Goal: Transaction & Acquisition: Purchase product/service

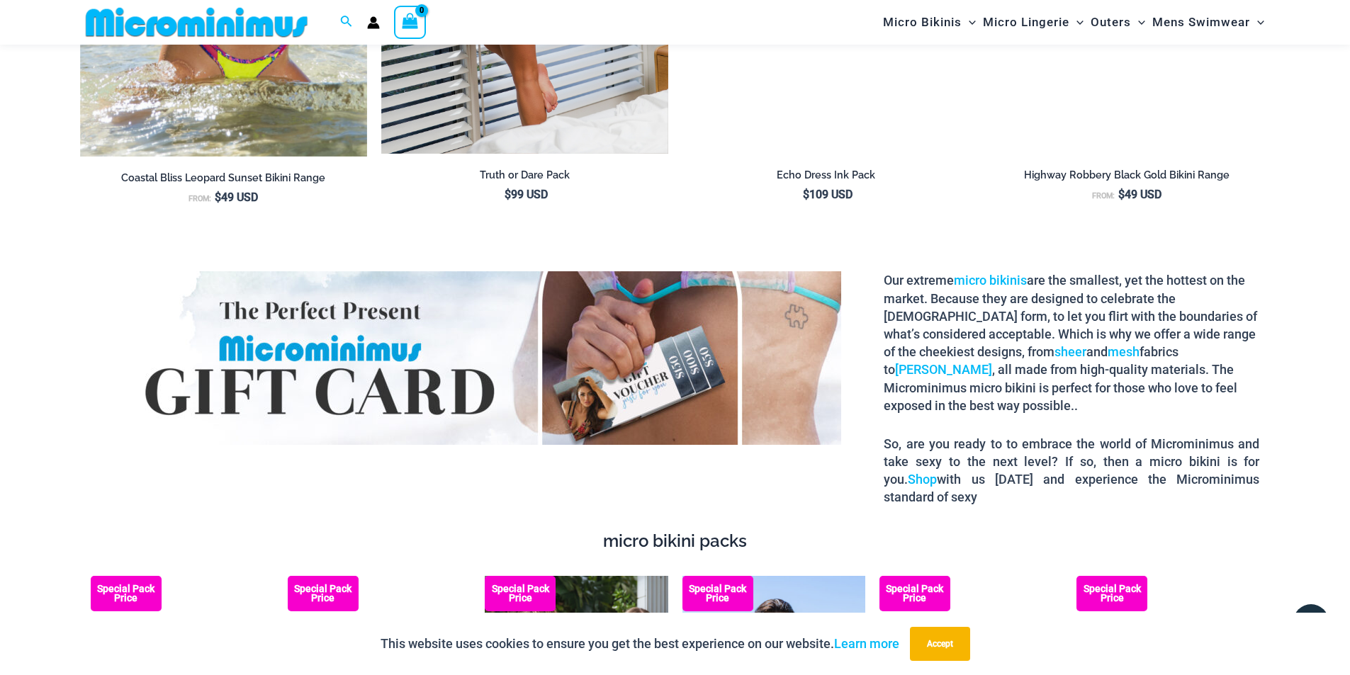
scroll to position [2679, 0]
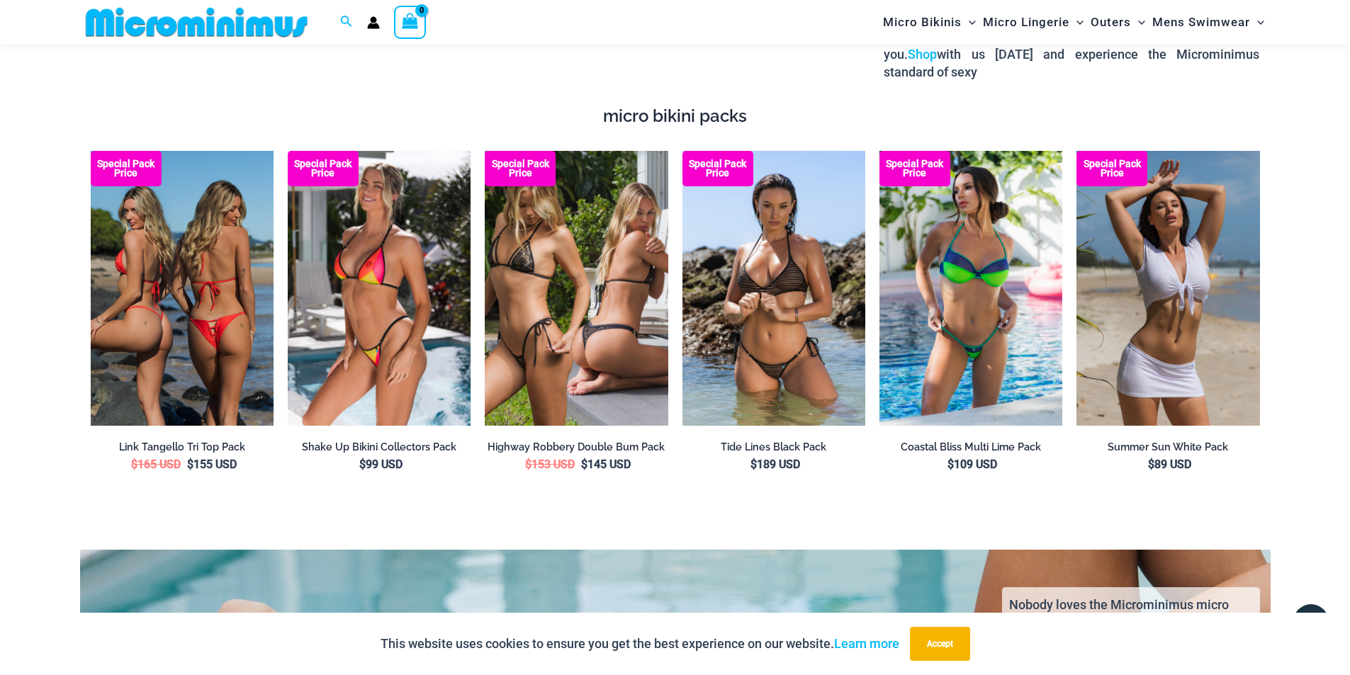
click at [209, 300] on img at bounding box center [182, 288] width 183 height 274
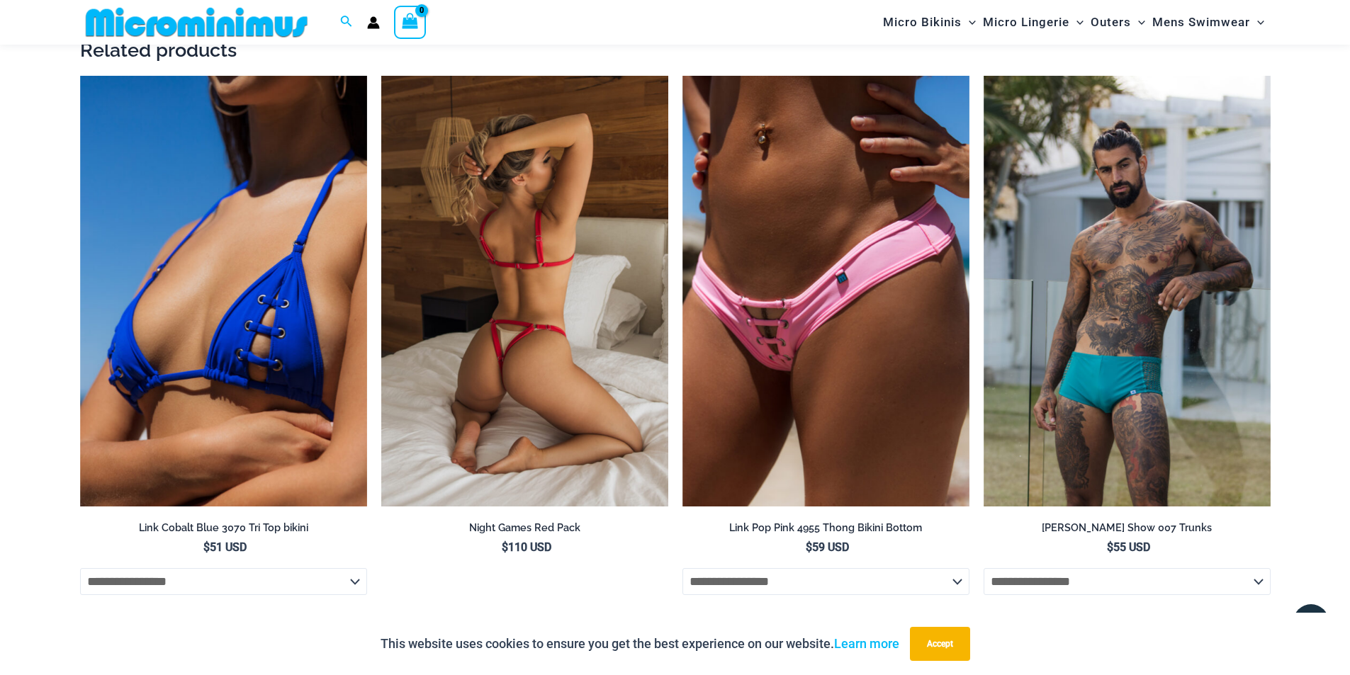
scroll to position [2891, 0]
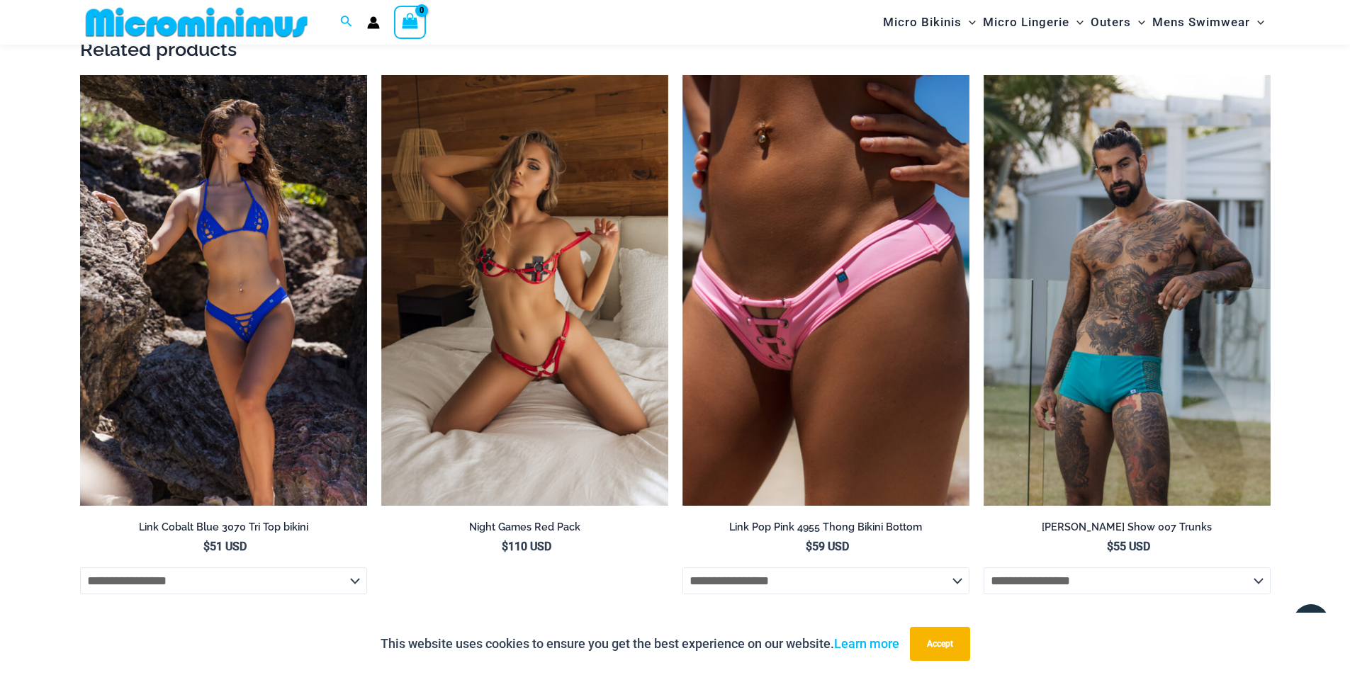
click at [265, 295] on img at bounding box center [223, 290] width 287 height 431
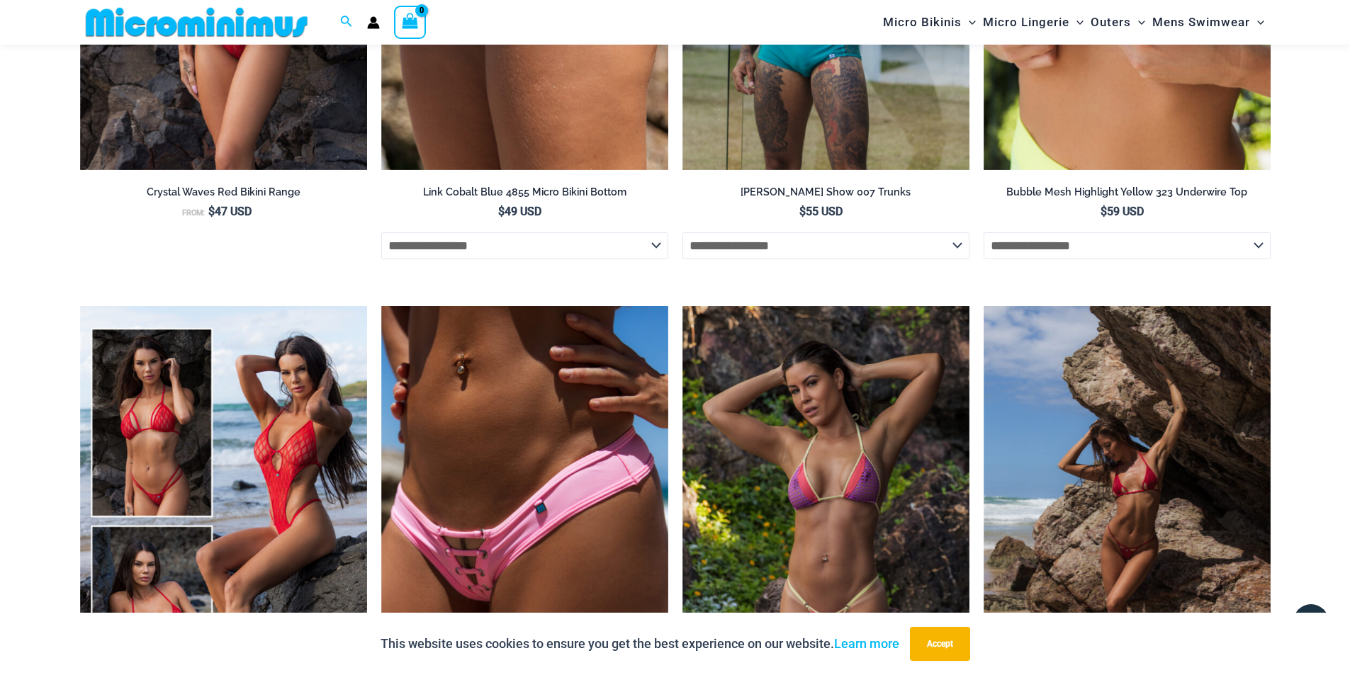
scroll to position [3104, 0]
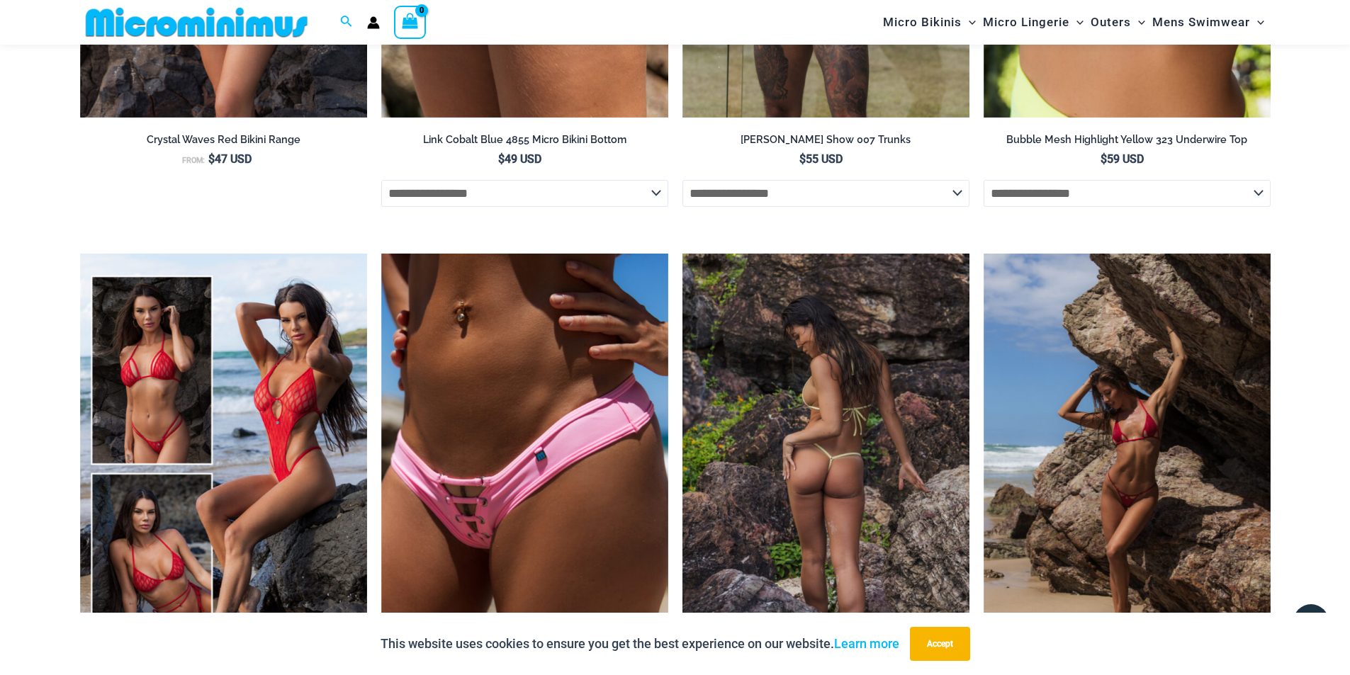
click at [830, 348] on img at bounding box center [825, 469] width 287 height 431
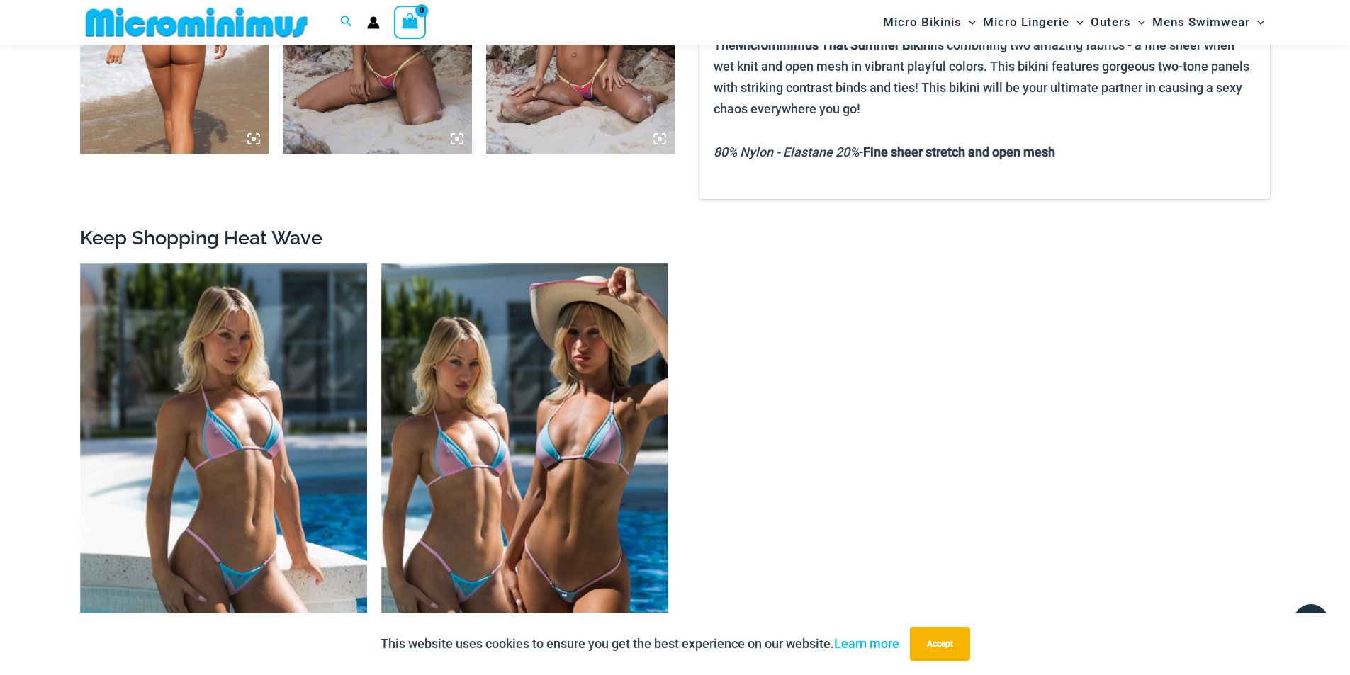
scroll to position [1687, 0]
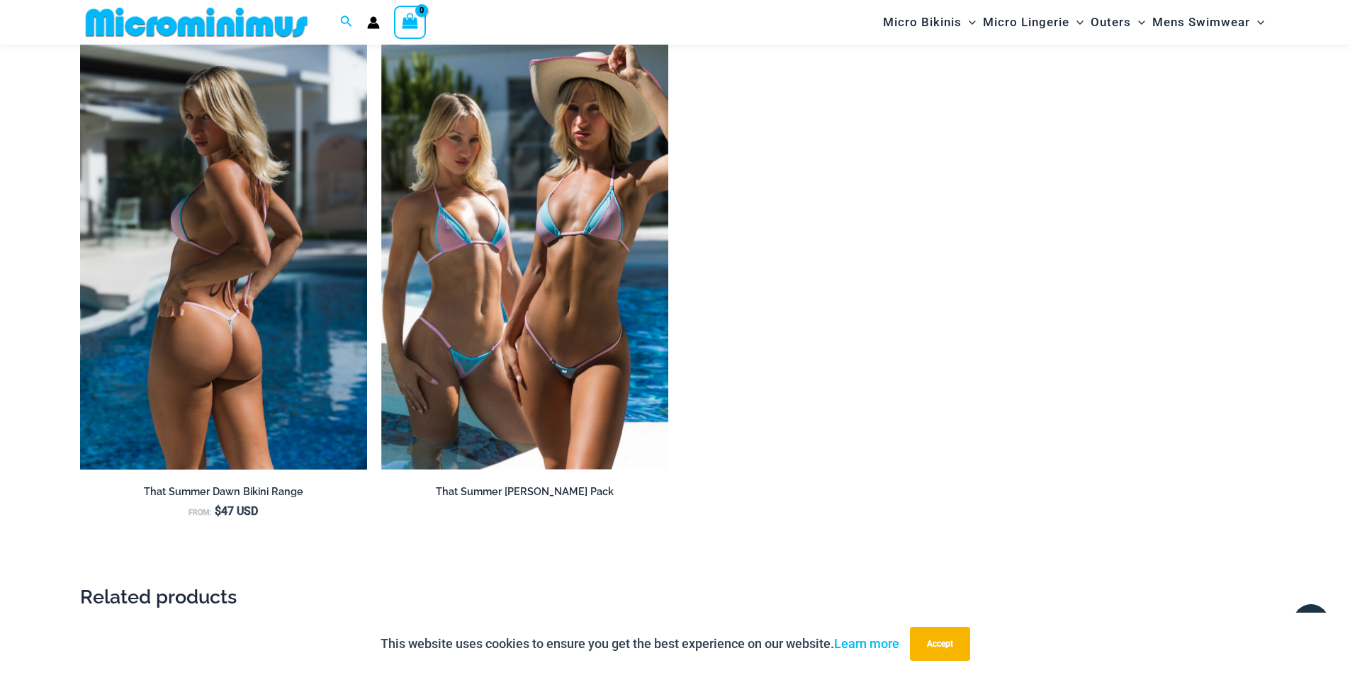
click at [274, 188] on img at bounding box center [223, 255] width 287 height 431
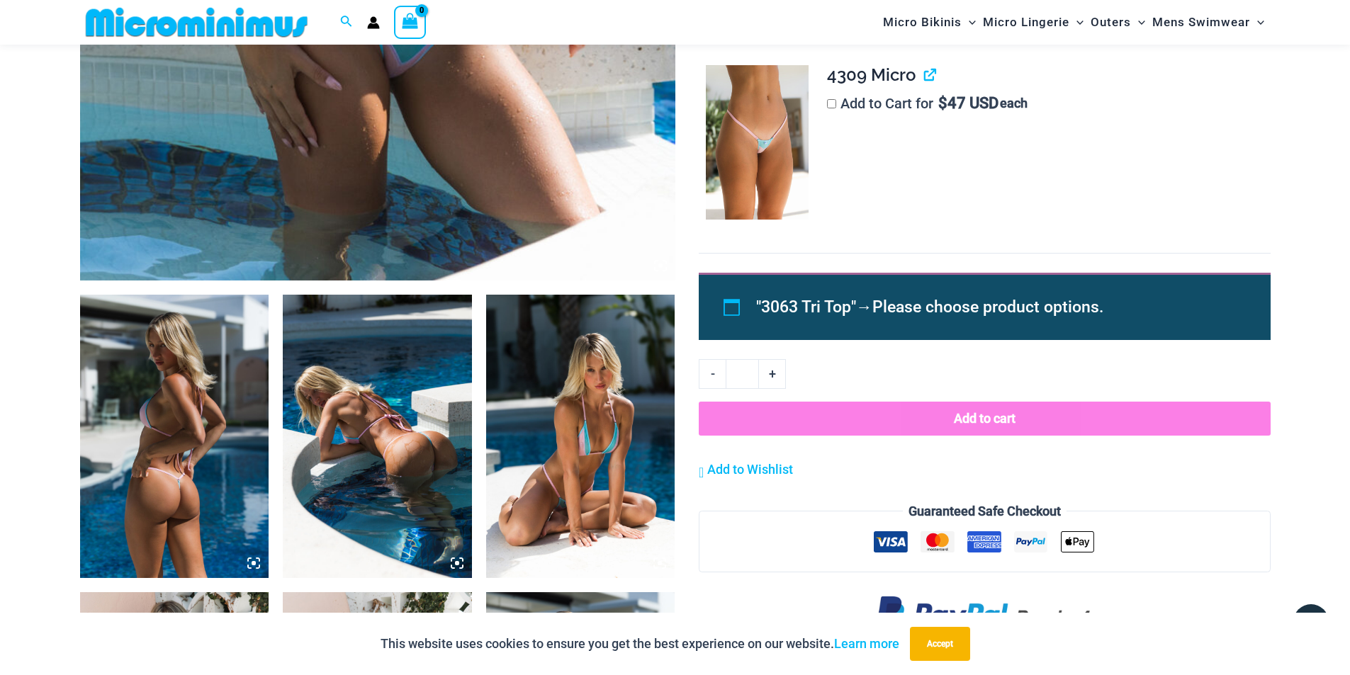
scroll to position [908, 0]
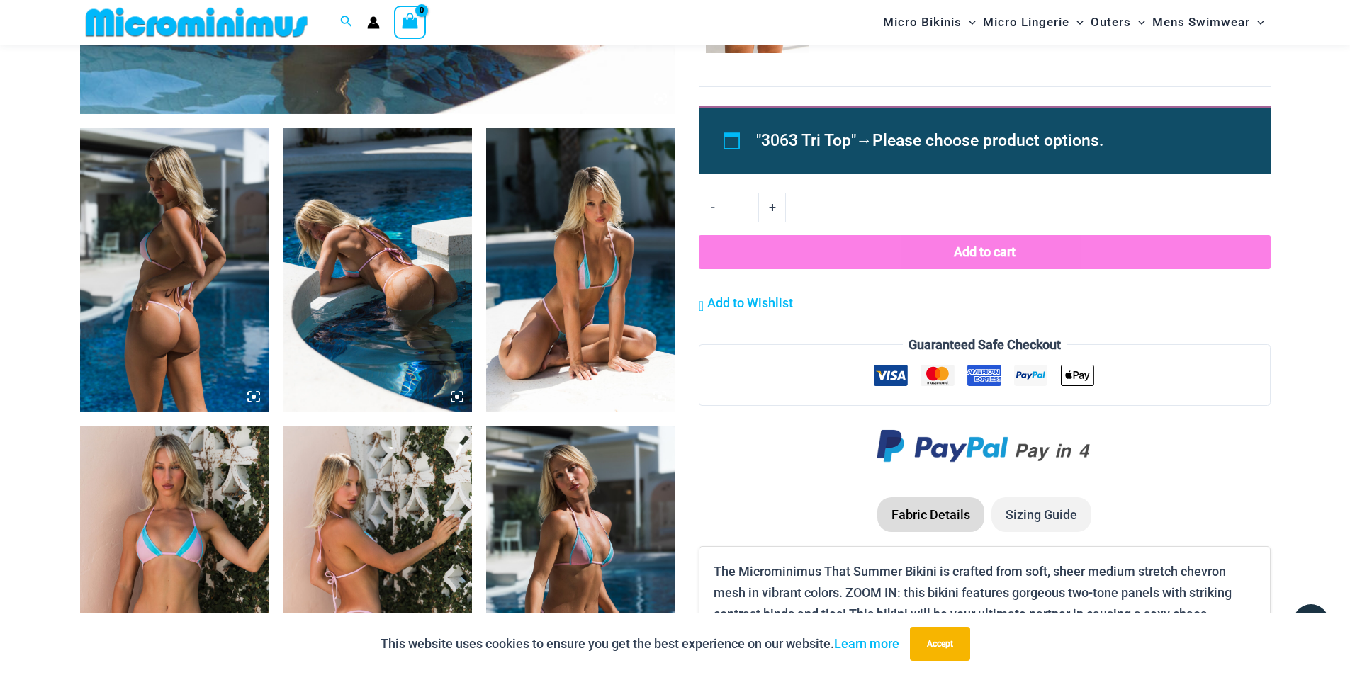
click at [406, 294] on img at bounding box center [377, 269] width 189 height 283
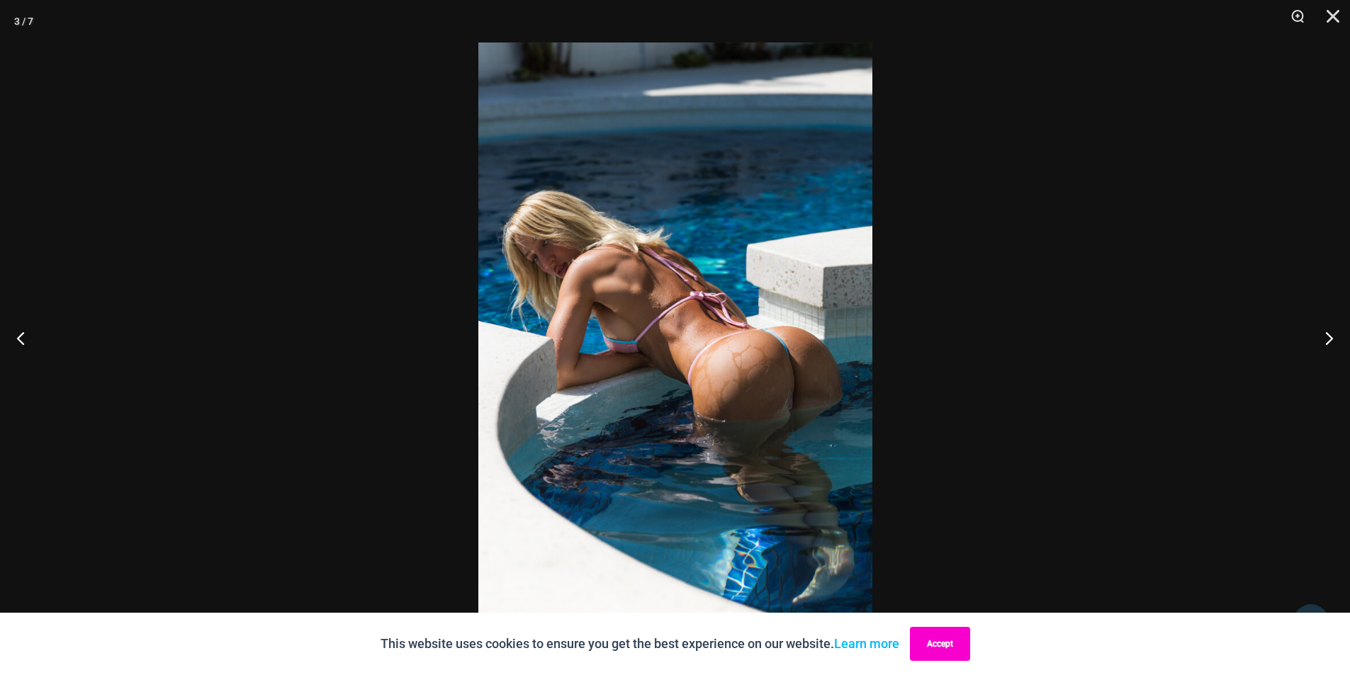
click at [953, 648] on button "Accept" at bounding box center [940, 644] width 60 height 34
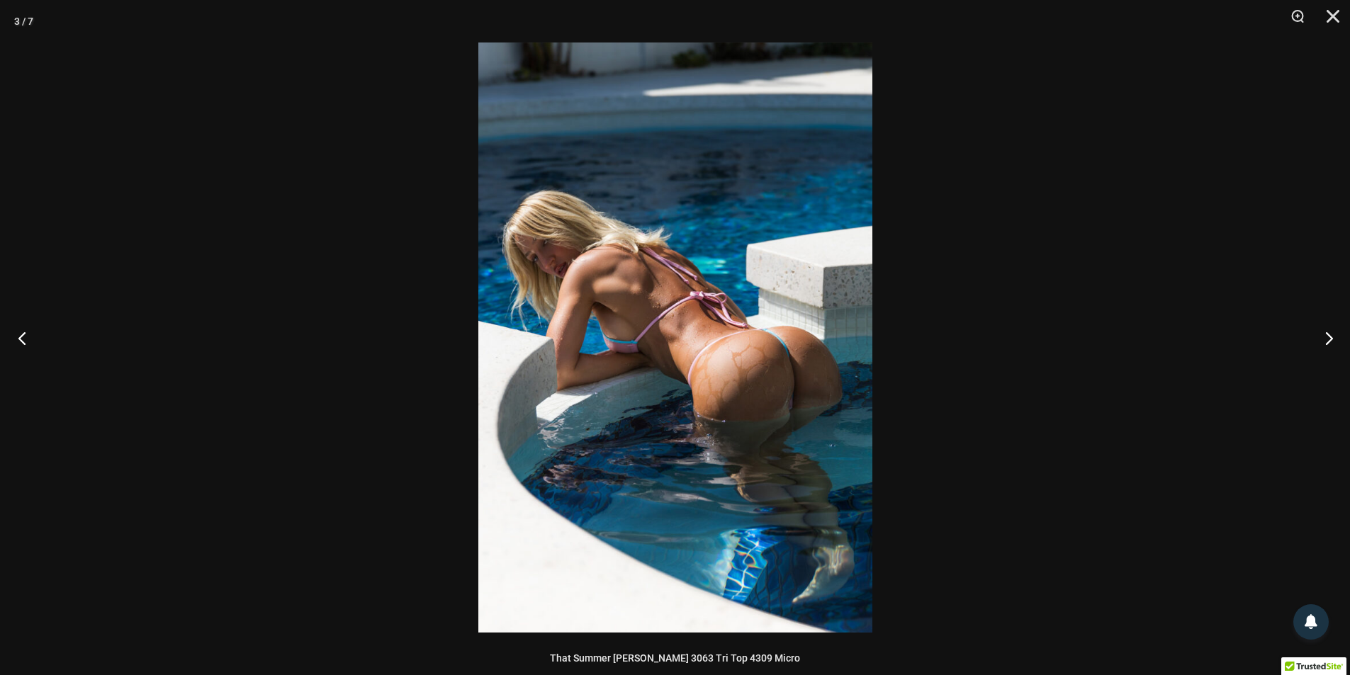
click at [24, 327] on button "Previous" at bounding box center [26, 338] width 53 height 71
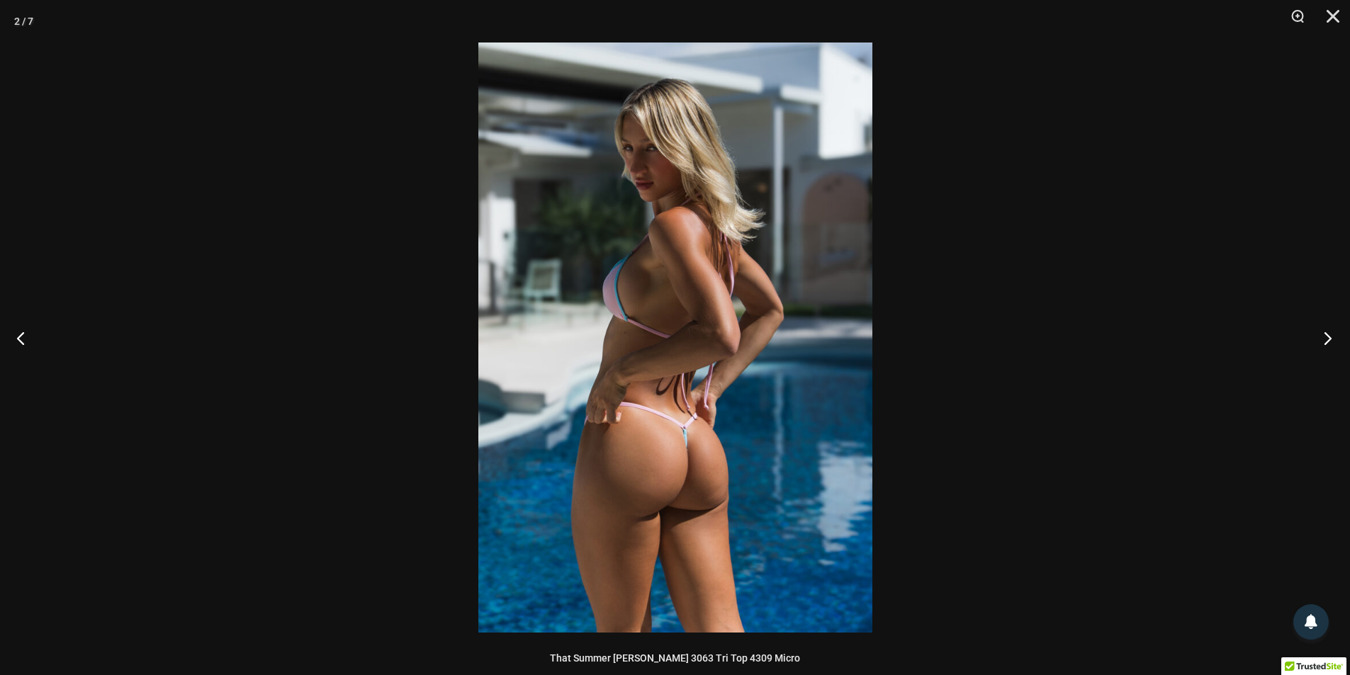
click at [1321, 339] on button "Next" at bounding box center [1322, 338] width 53 height 71
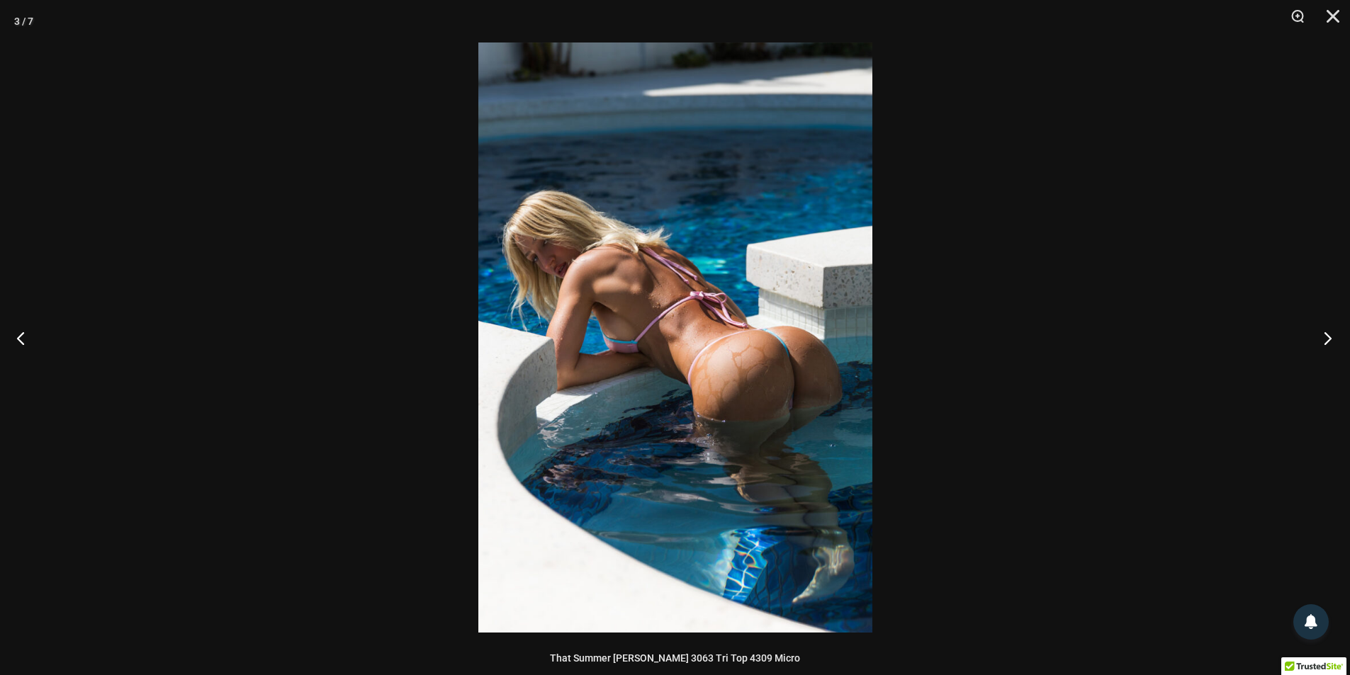
click at [1321, 339] on button "Next" at bounding box center [1322, 338] width 53 height 71
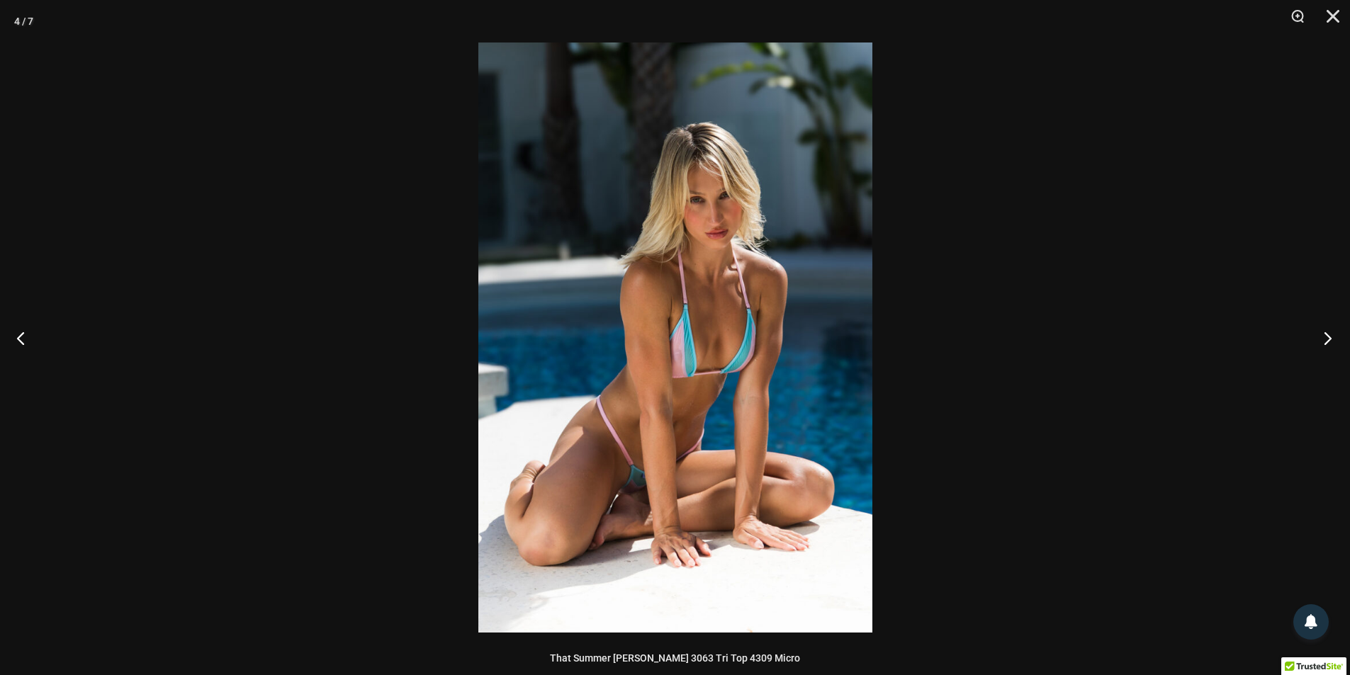
click at [1321, 339] on button "Next" at bounding box center [1322, 338] width 53 height 71
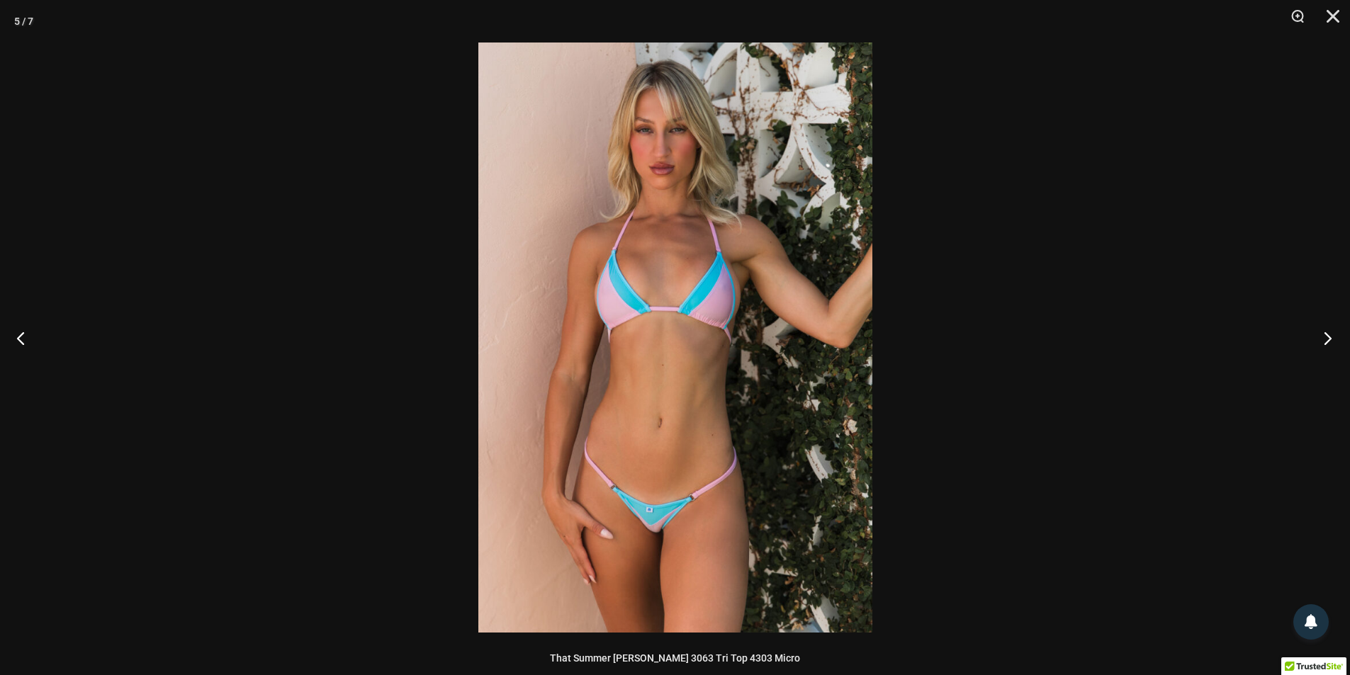
click at [1321, 339] on button "Next" at bounding box center [1322, 338] width 53 height 71
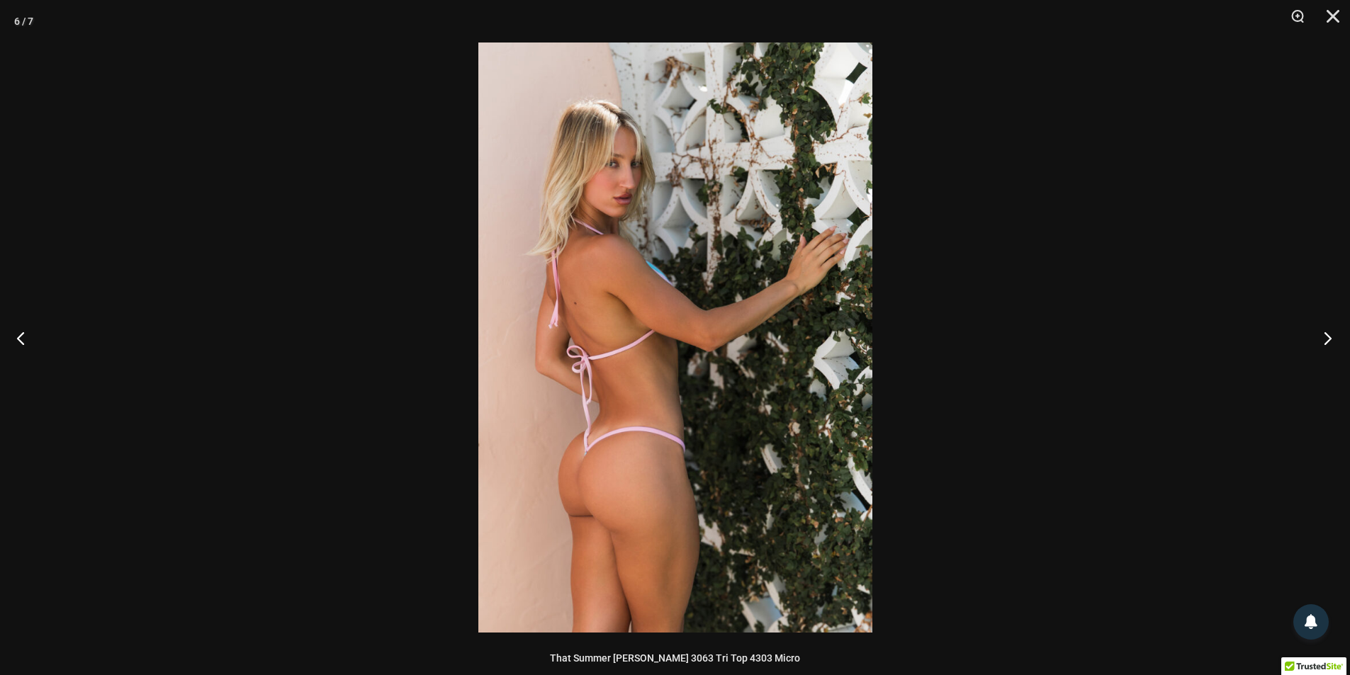
click at [1321, 339] on button "Next" at bounding box center [1322, 338] width 53 height 71
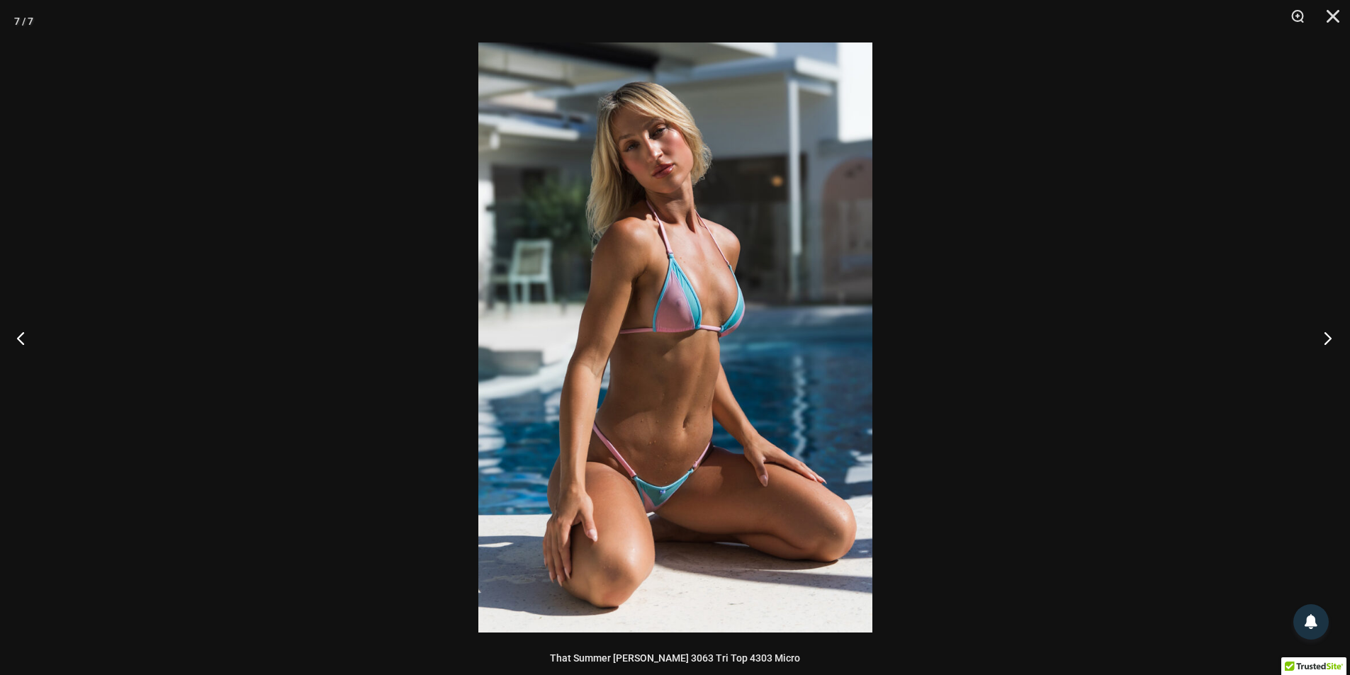
click at [1321, 339] on button "Next" at bounding box center [1322, 338] width 53 height 71
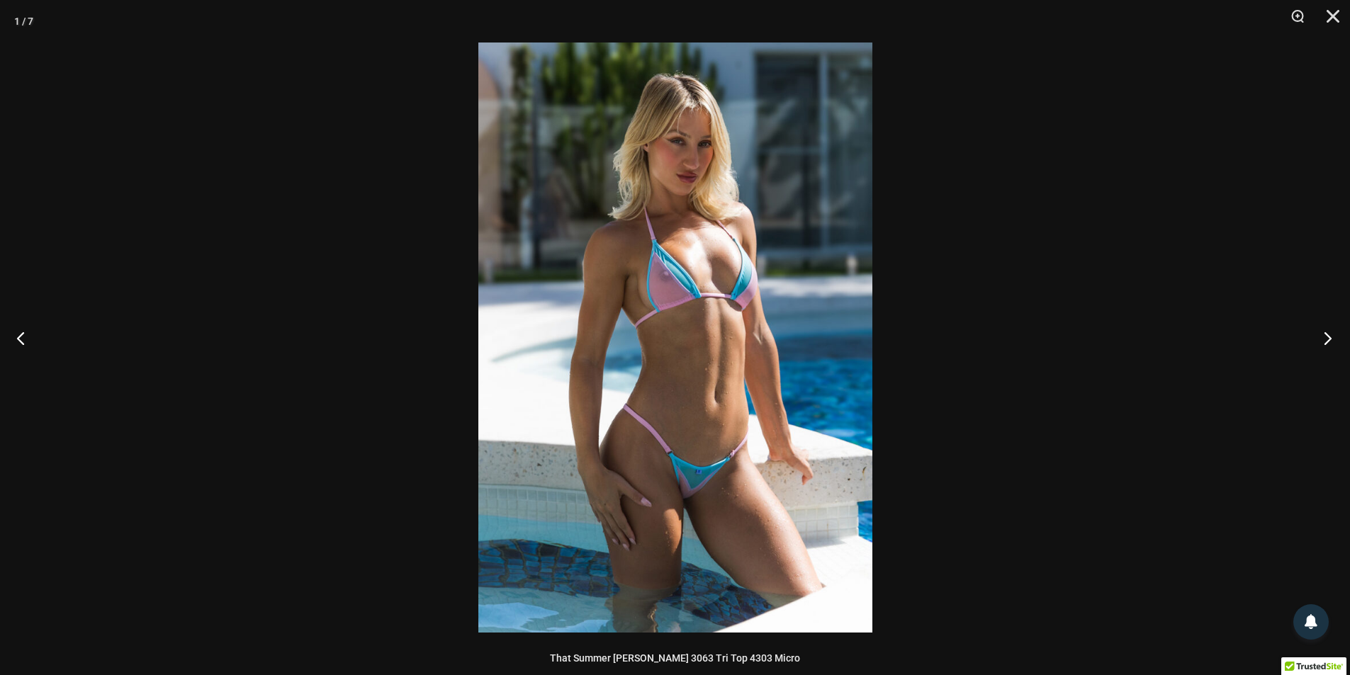
click at [1321, 339] on button "Next" at bounding box center [1322, 338] width 53 height 71
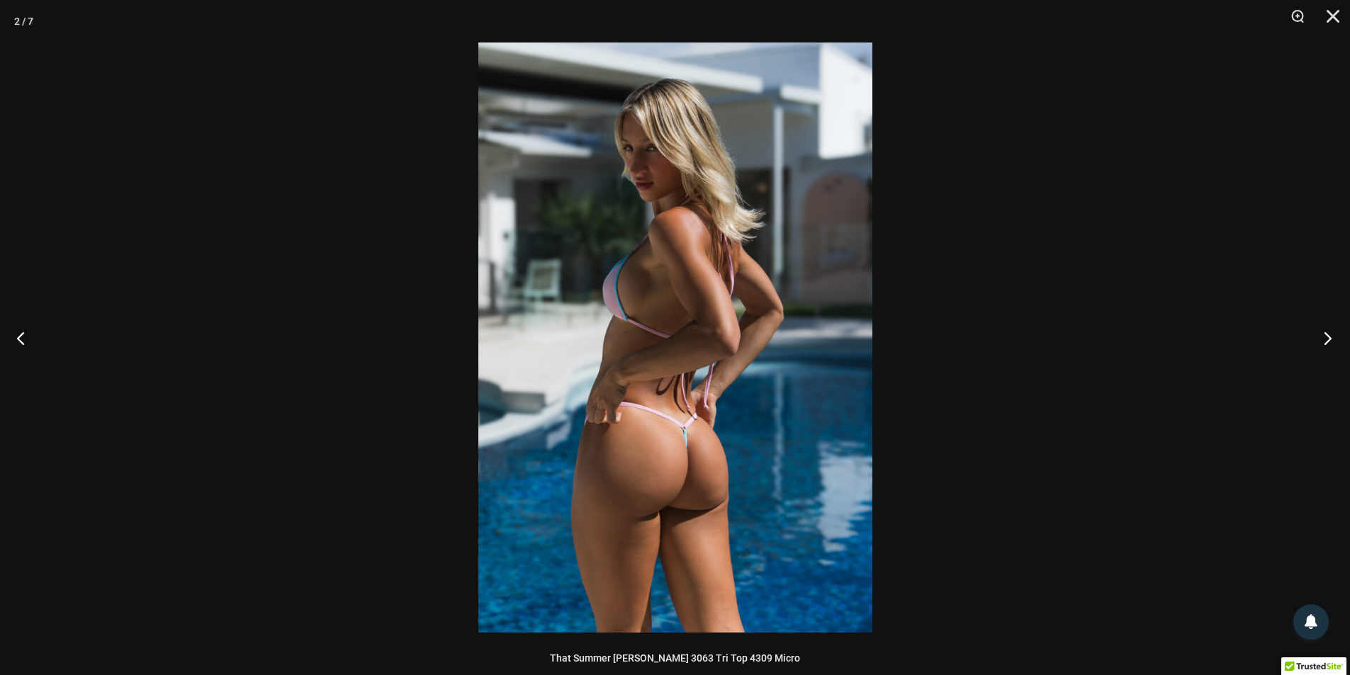
click at [1321, 339] on button "Next" at bounding box center [1322, 338] width 53 height 71
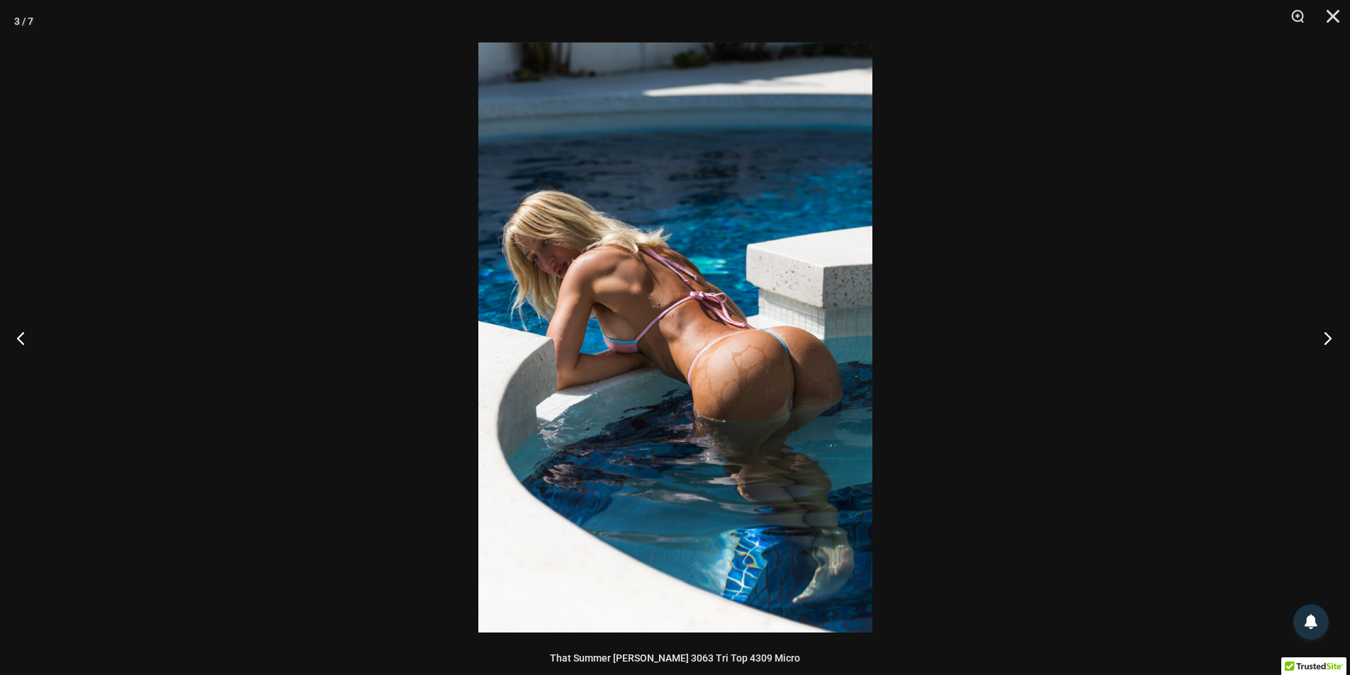
click at [1321, 339] on button "Next" at bounding box center [1322, 338] width 53 height 71
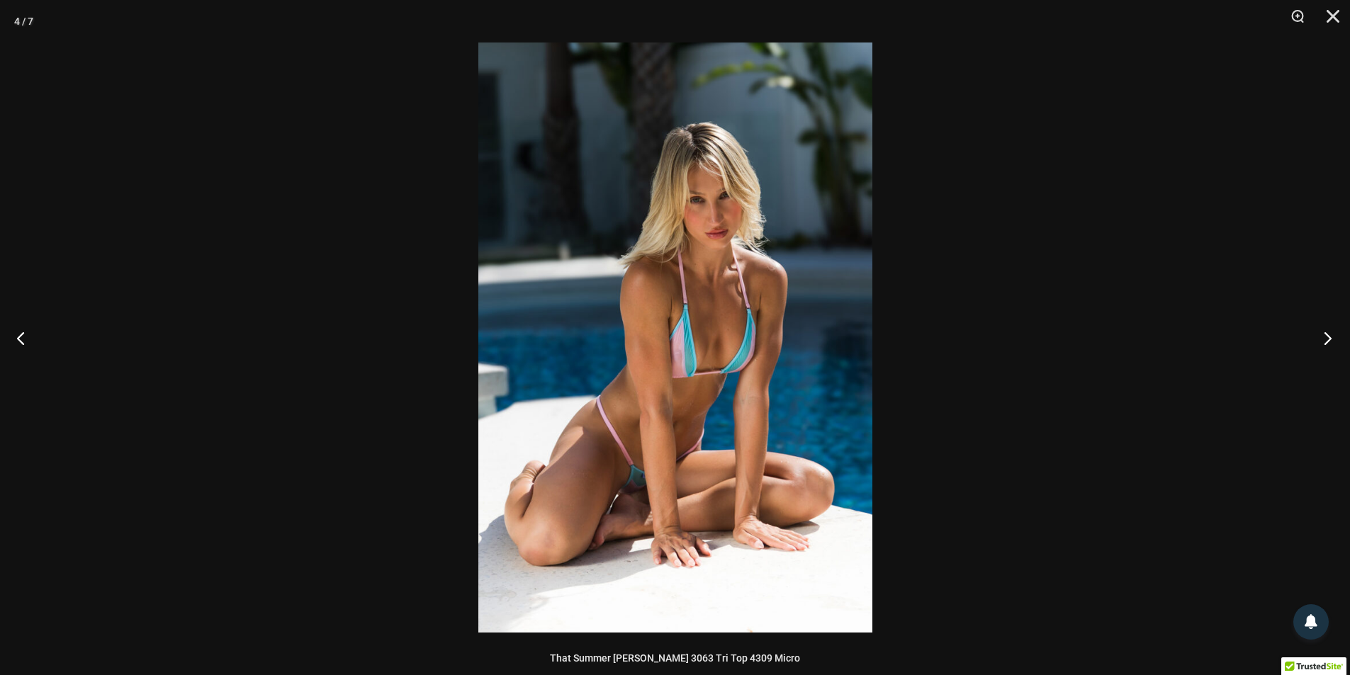
click at [1321, 339] on button "Next" at bounding box center [1322, 338] width 53 height 71
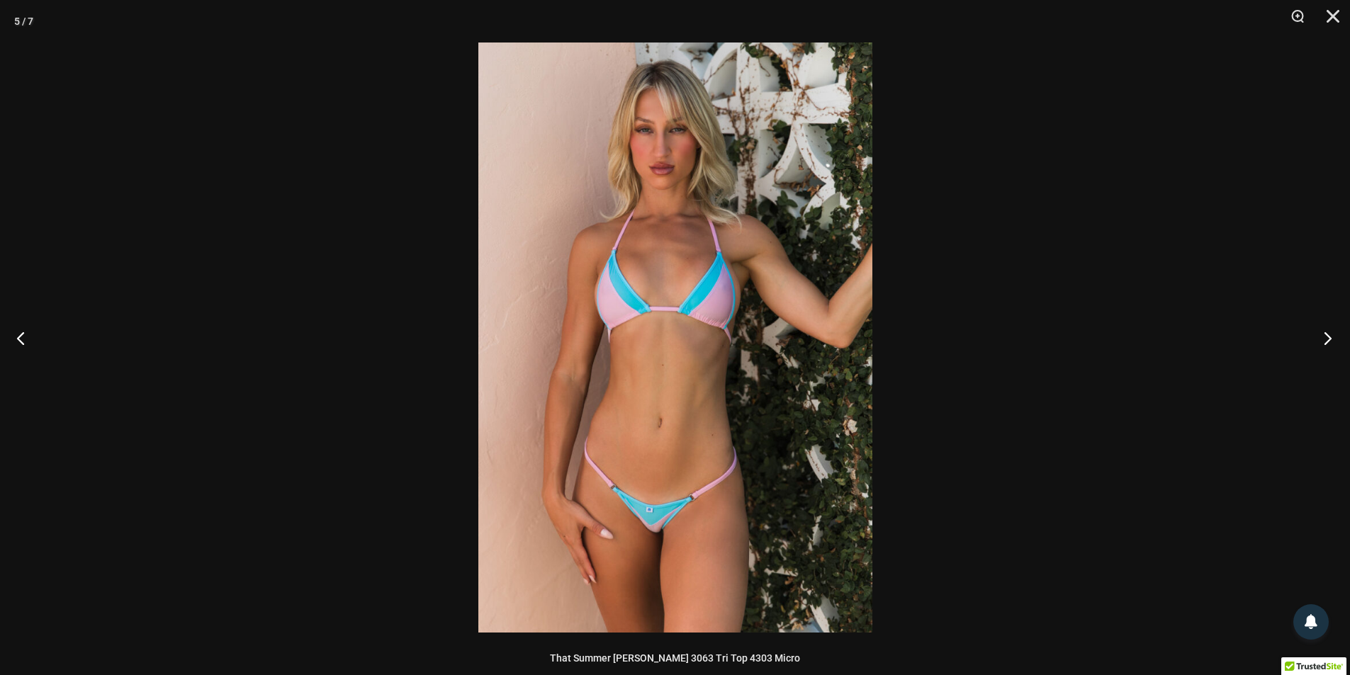
click at [1321, 339] on button "Next" at bounding box center [1322, 338] width 53 height 71
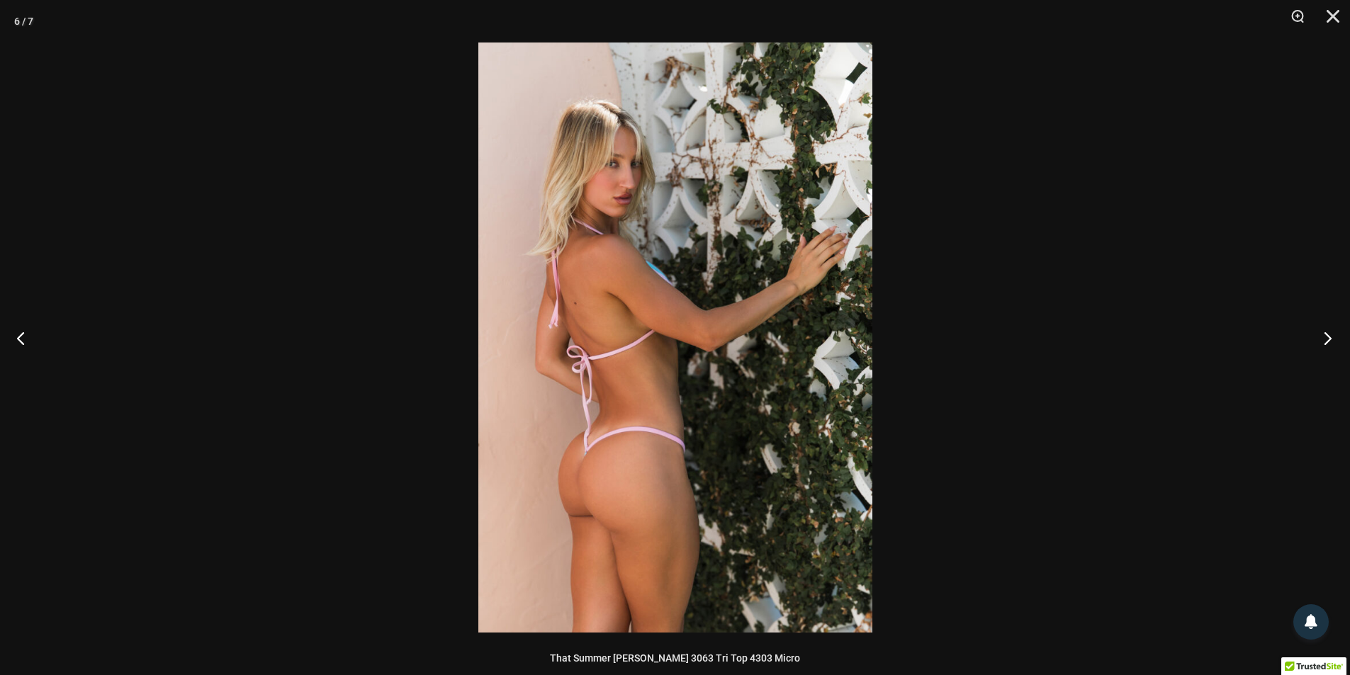
click at [1321, 339] on button "Next" at bounding box center [1322, 338] width 53 height 71
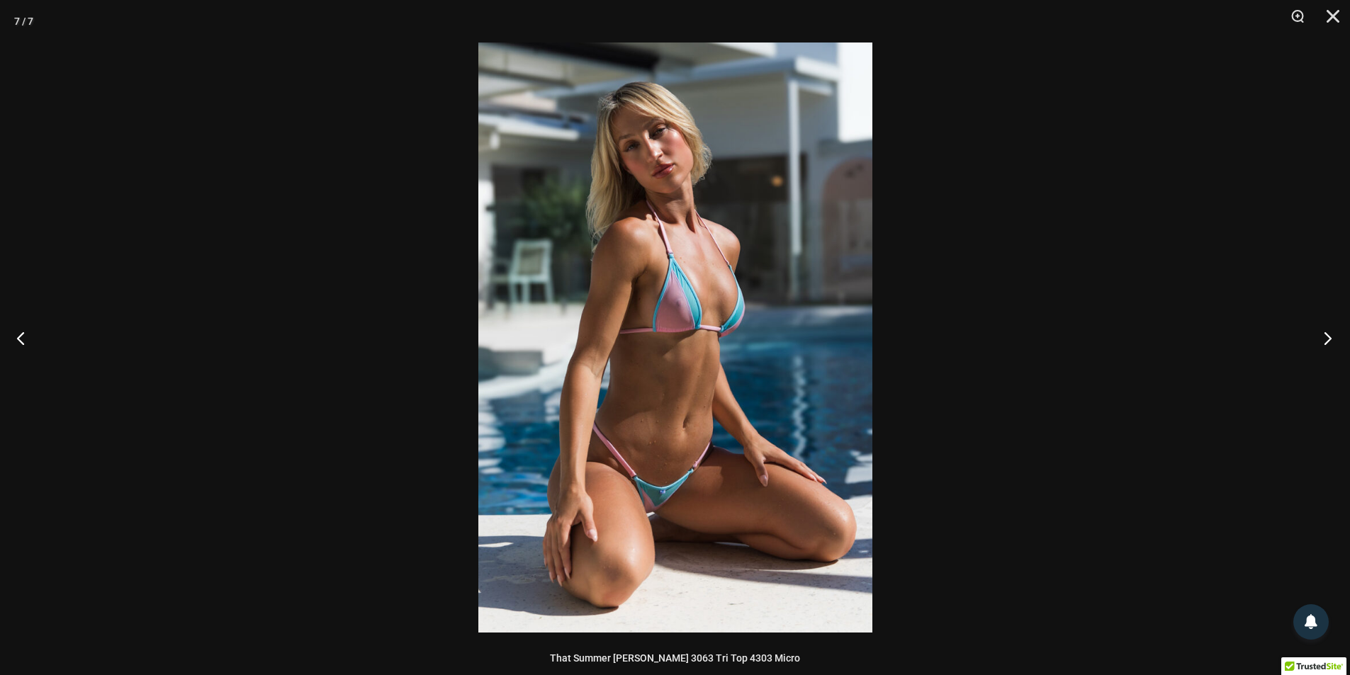
click at [1321, 339] on button "Next" at bounding box center [1322, 338] width 53 height 71
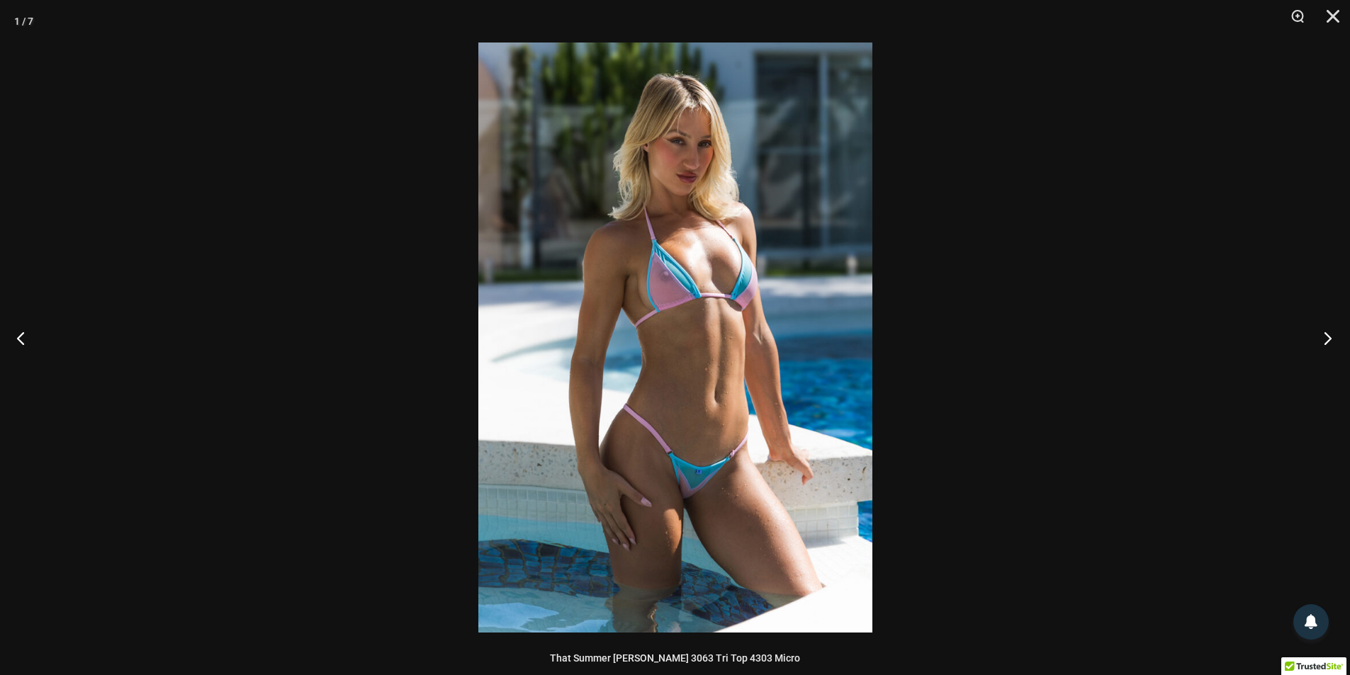
click at [1321, 339] on button "Next" at bounding box center [1322, 338] width 53 height 71
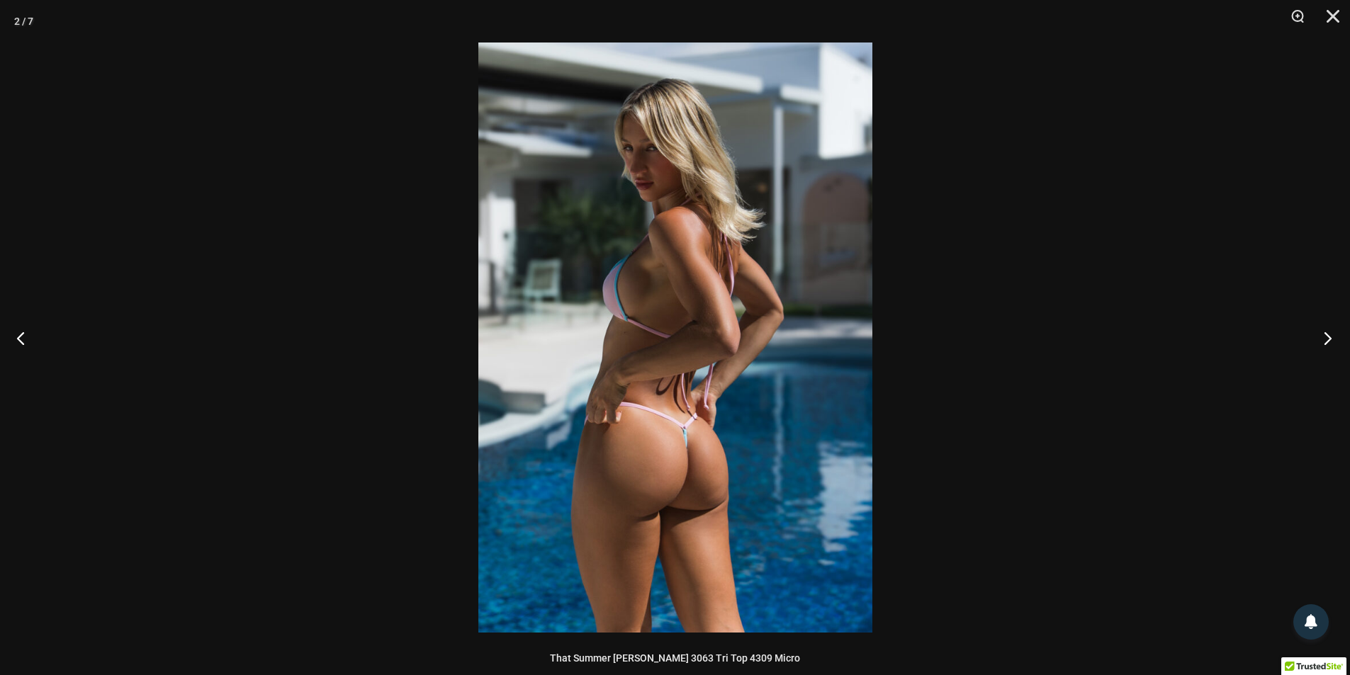
click at [1321, 339] on button "Next" at bounding box center [1322, 338] width 53 height 71
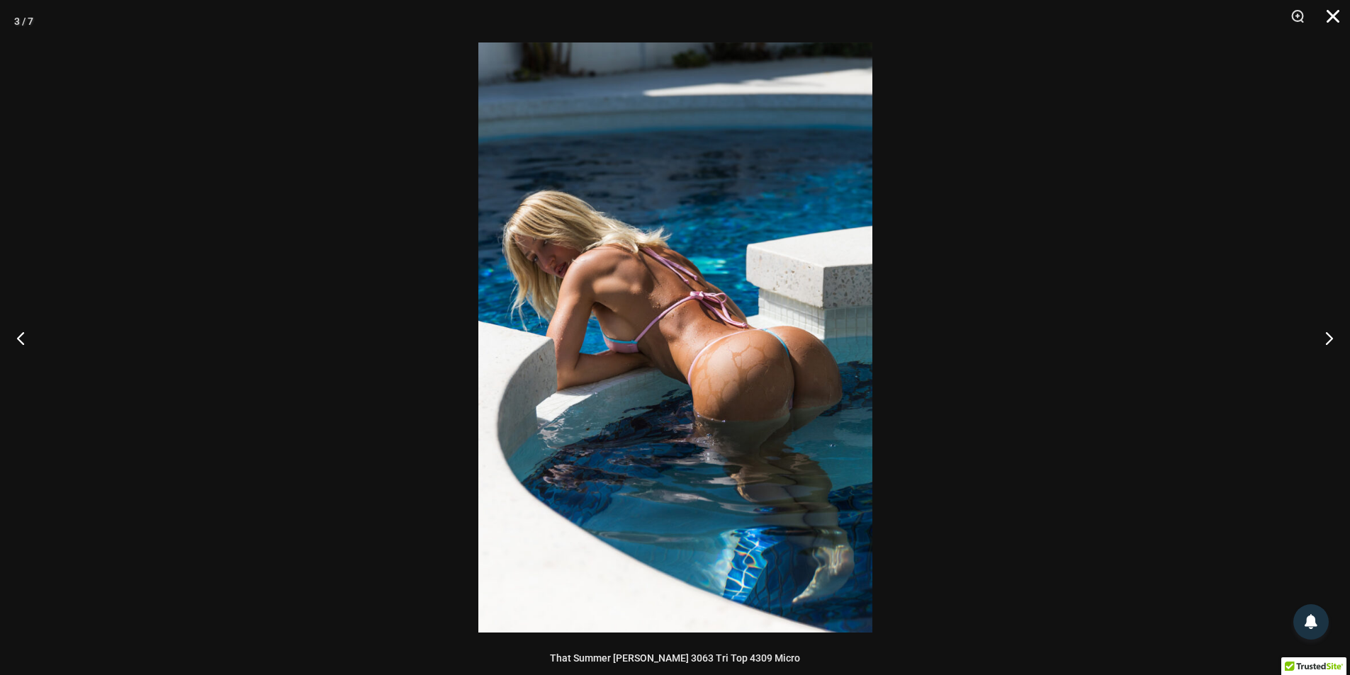
click at [1331, 18] on button "Close" at bounding box center [1327, 21] width 35 height 43
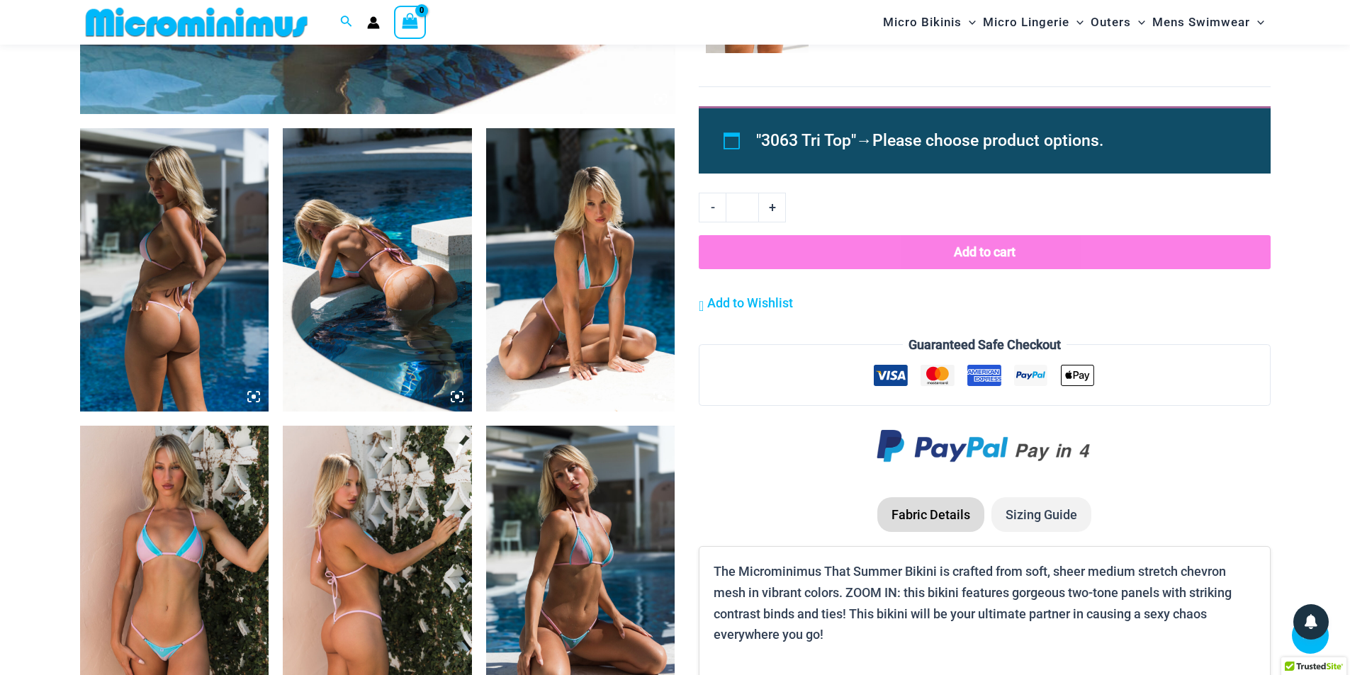
click at [406, 293] on img at bounding box center [377, 269] width 189 height 283
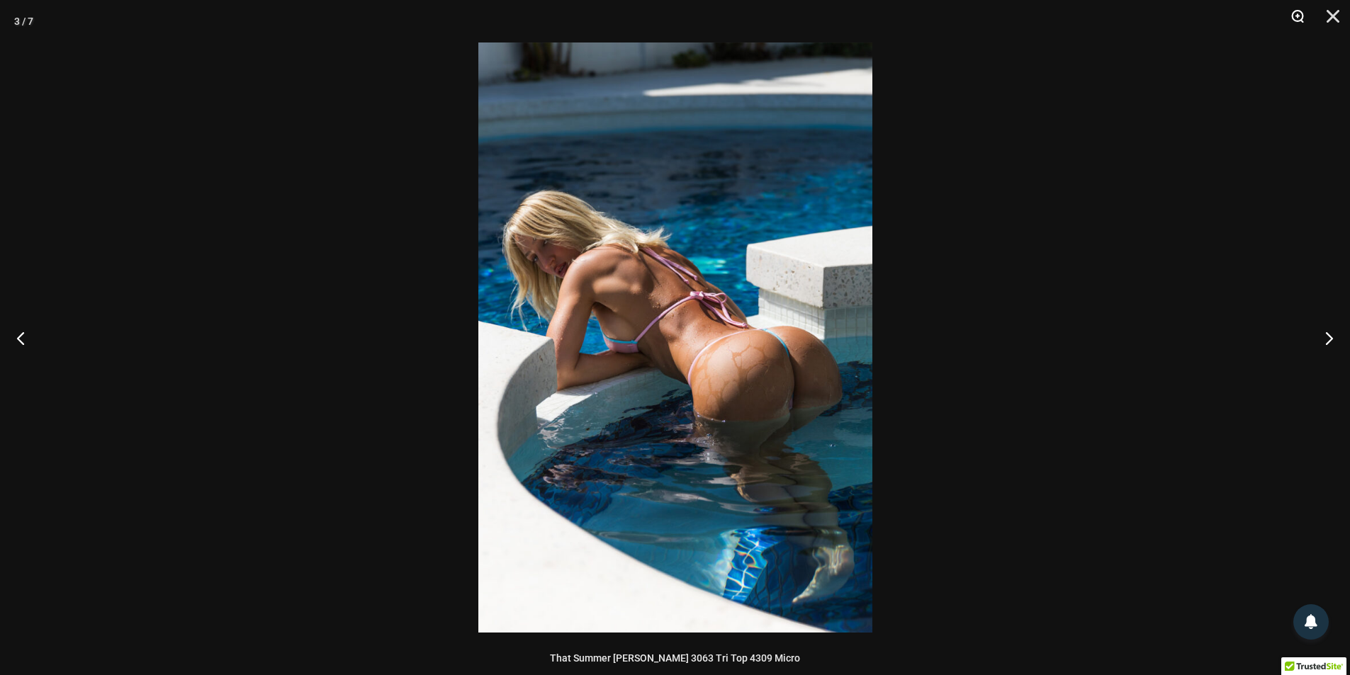
click at [1302, 10] on button "Zoom" at bounding box center [1291, 21] width 35 height 43
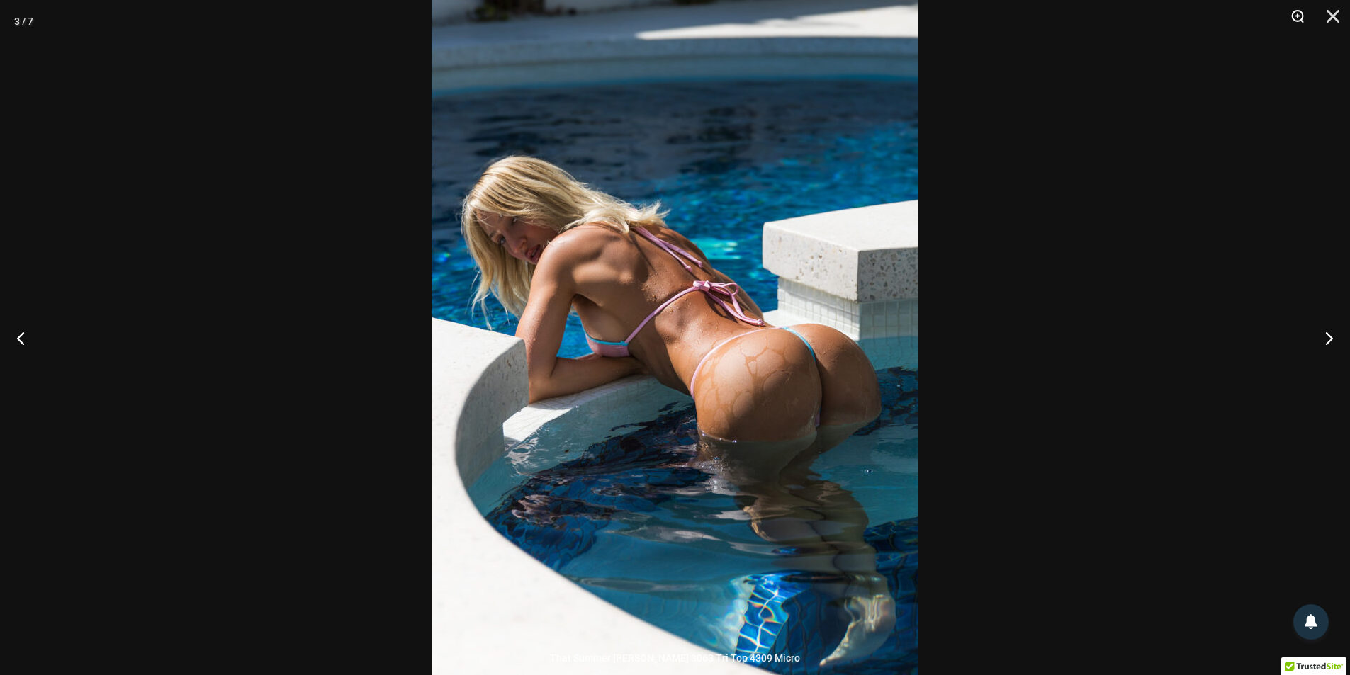
click at [1300, 20] on button "Zoom" at bounding box center [1291, 21] width 35 height 43
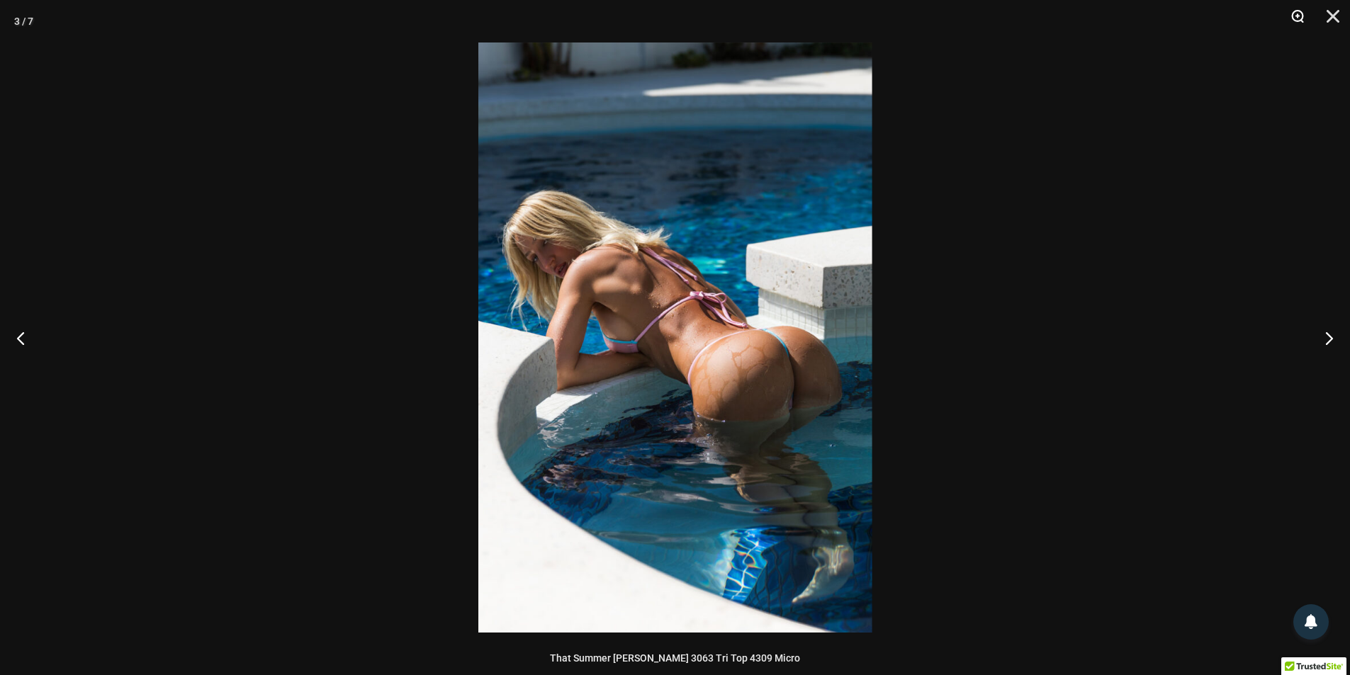
click at [1300, 20] on button "Zoom" at bounding box center [1291, 21] width 35 height 43
click at [1336, 21] on button "Close" at bounding box center [1327, 21] width 35 height 43
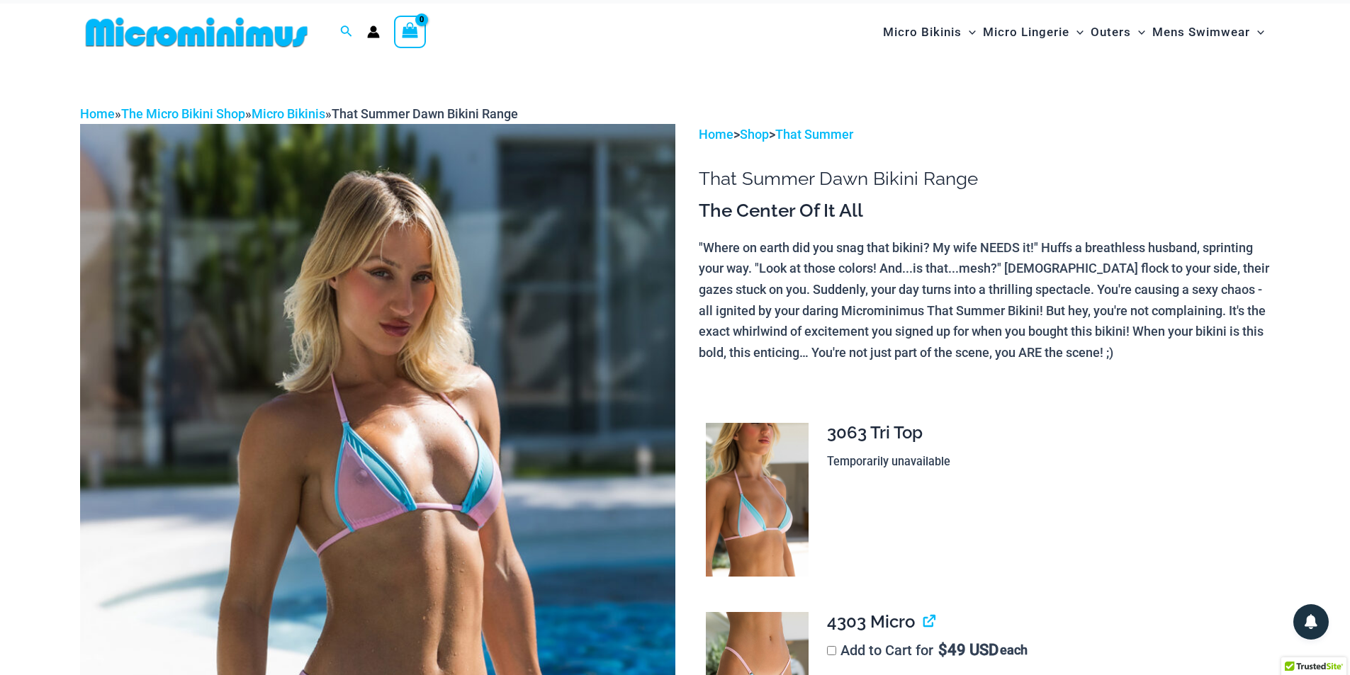
scroll to position [0, 0]
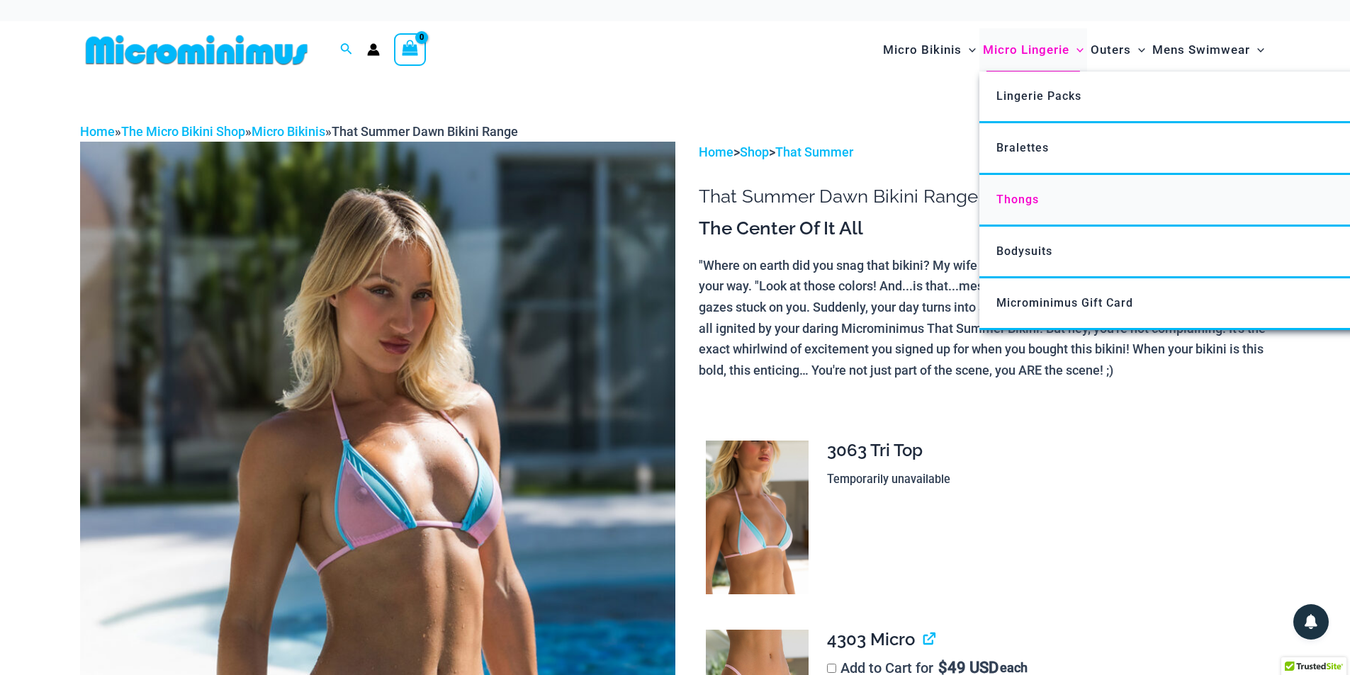
click at [1012, 191] on link "Thongs" at bounding box center [1190, 201] width 422 height 52
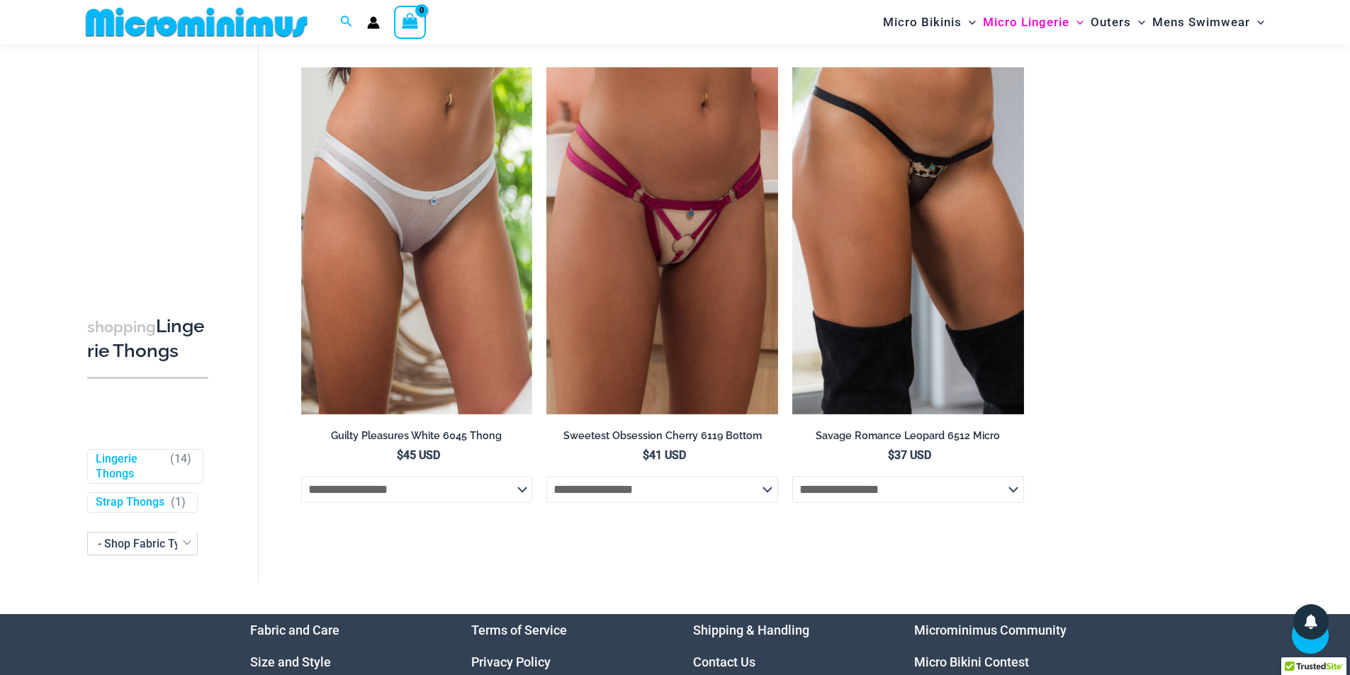
scroll to position [1760, 0]
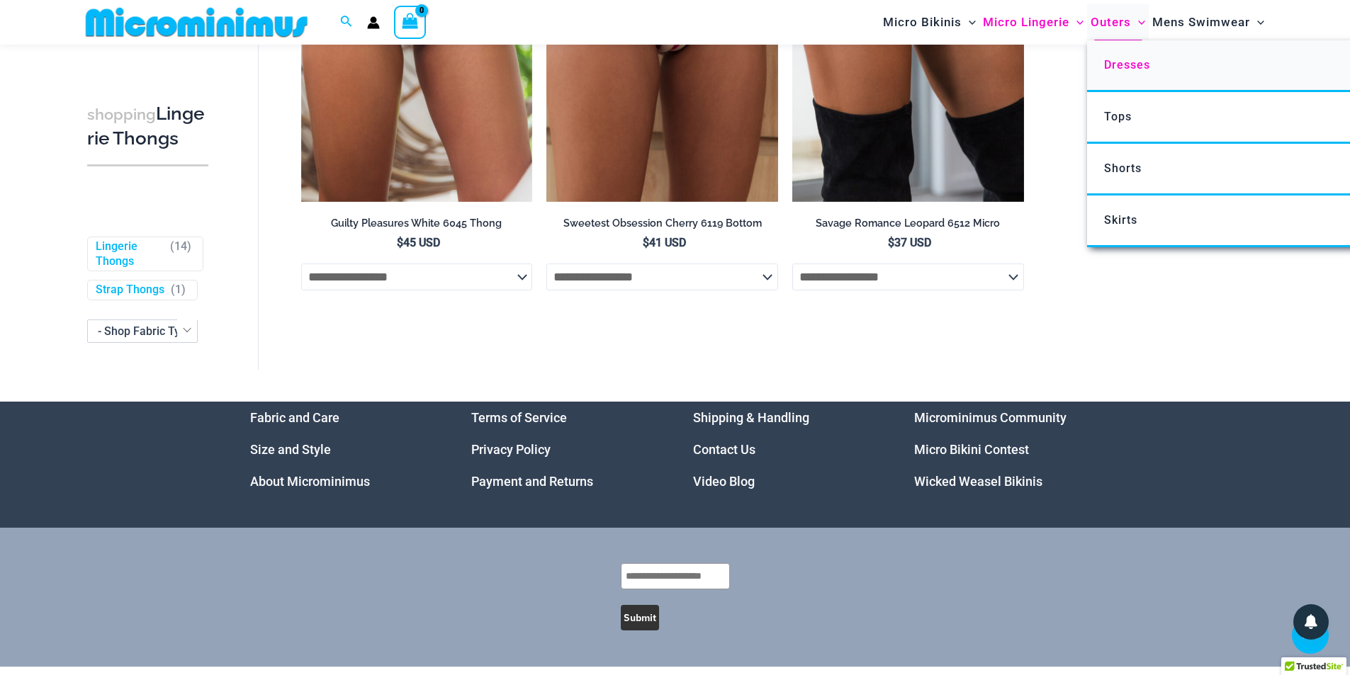
click at [1115, 60] on span "Dresses" at bounding box center [1127, 64] width 46 height 13
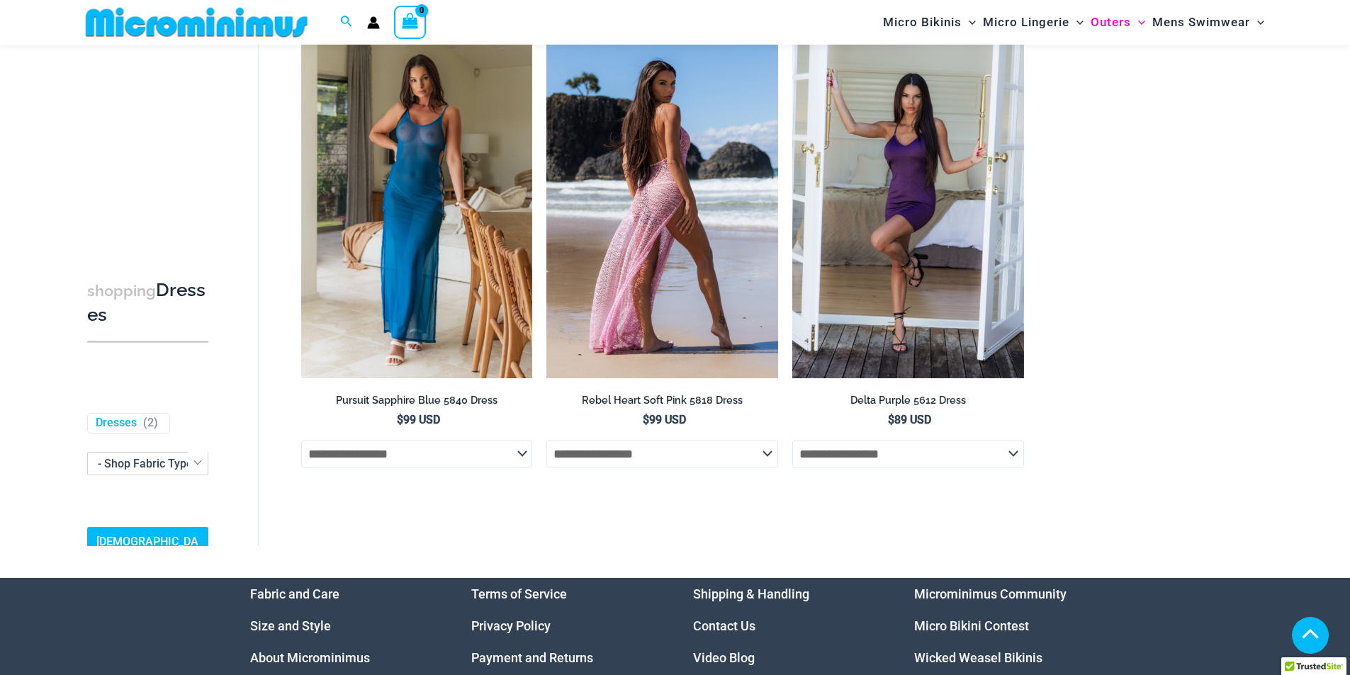
scroll to position [1324, 0]
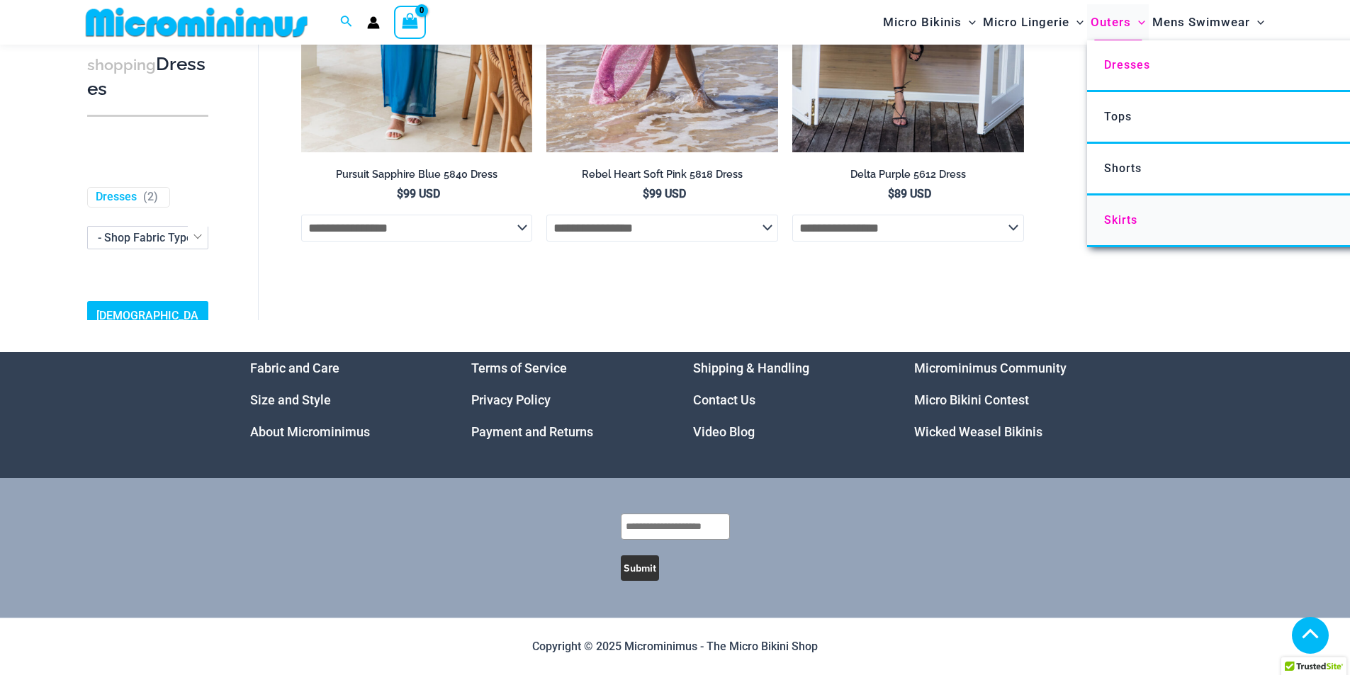
click at [1108, 220] on span "Skirts" at bounding box center [1120, 219] width 33 height 13
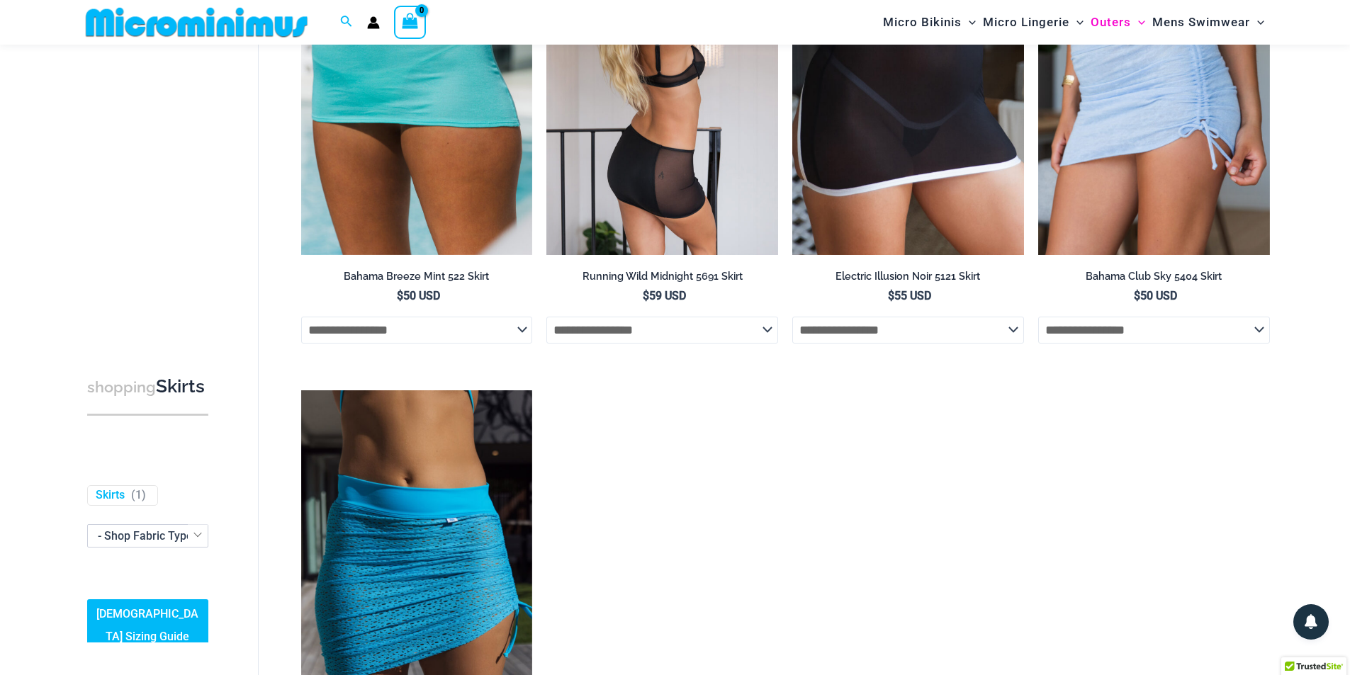
scroll to position [130, 0]
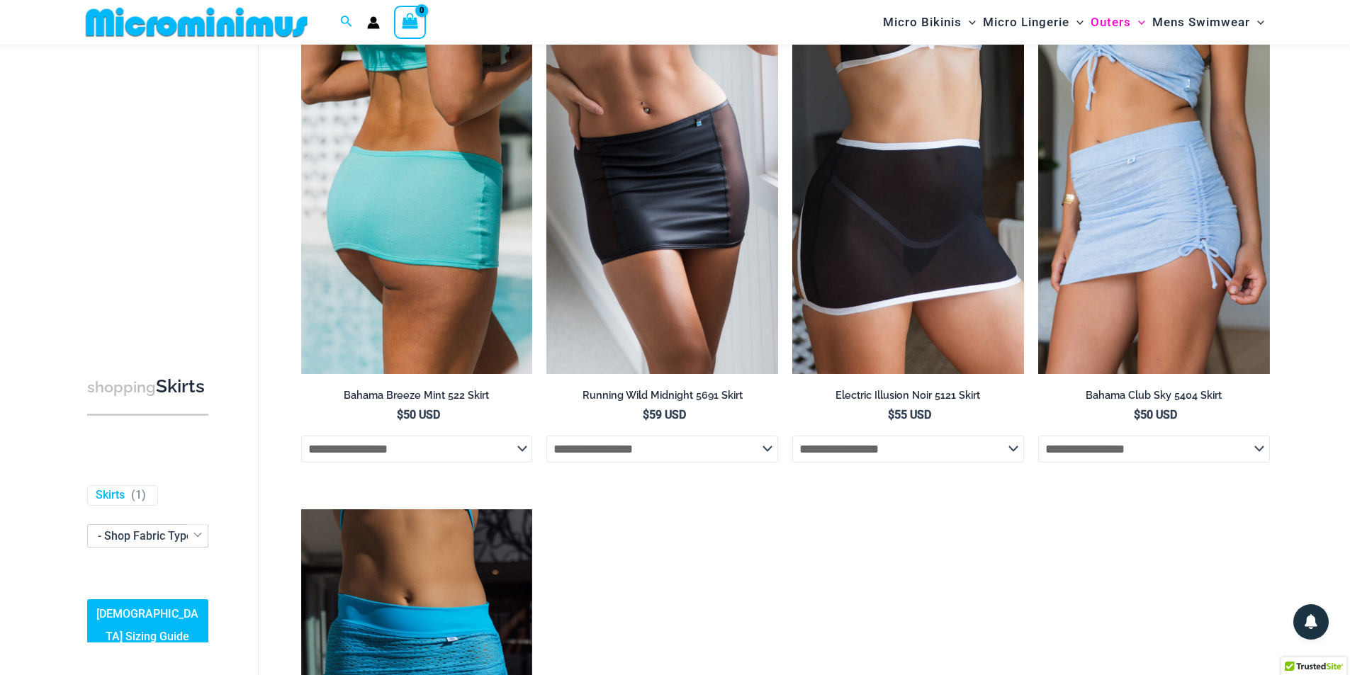
click at [480, 451] on select "**********" at bounding box center [417, 449] width 232 height 27
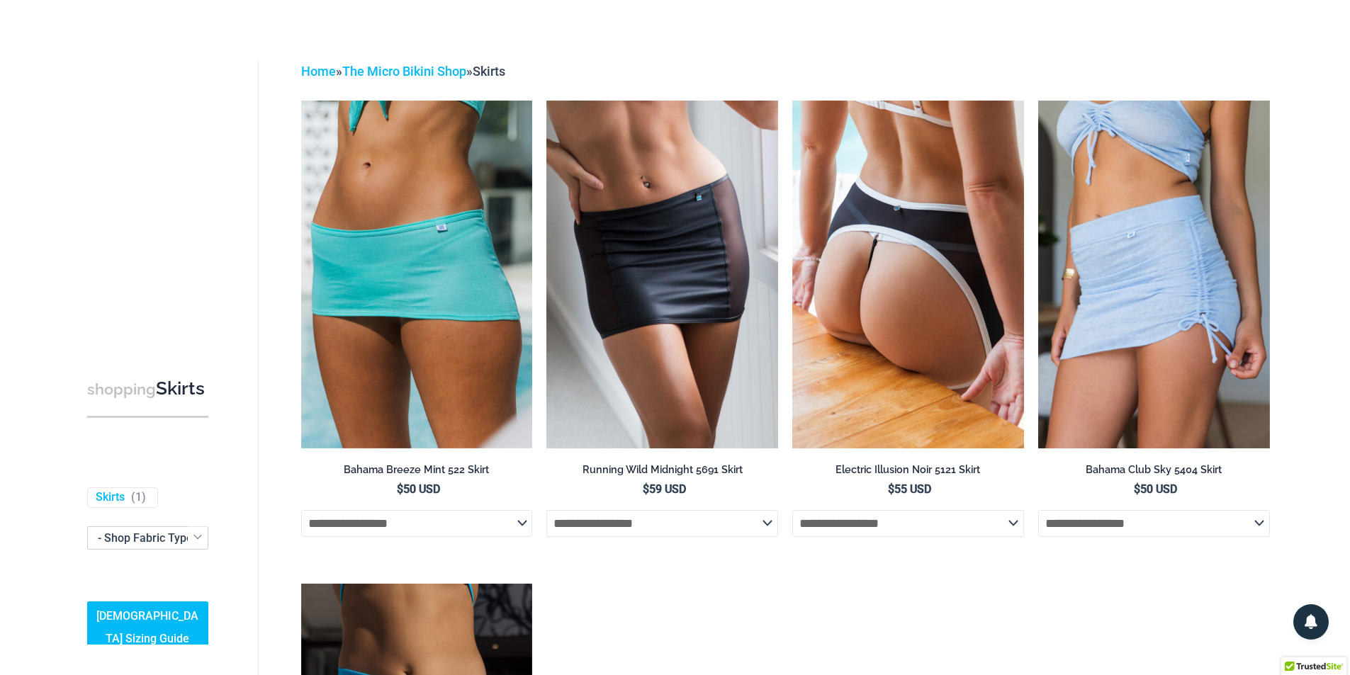
scroll to position [0, 0]
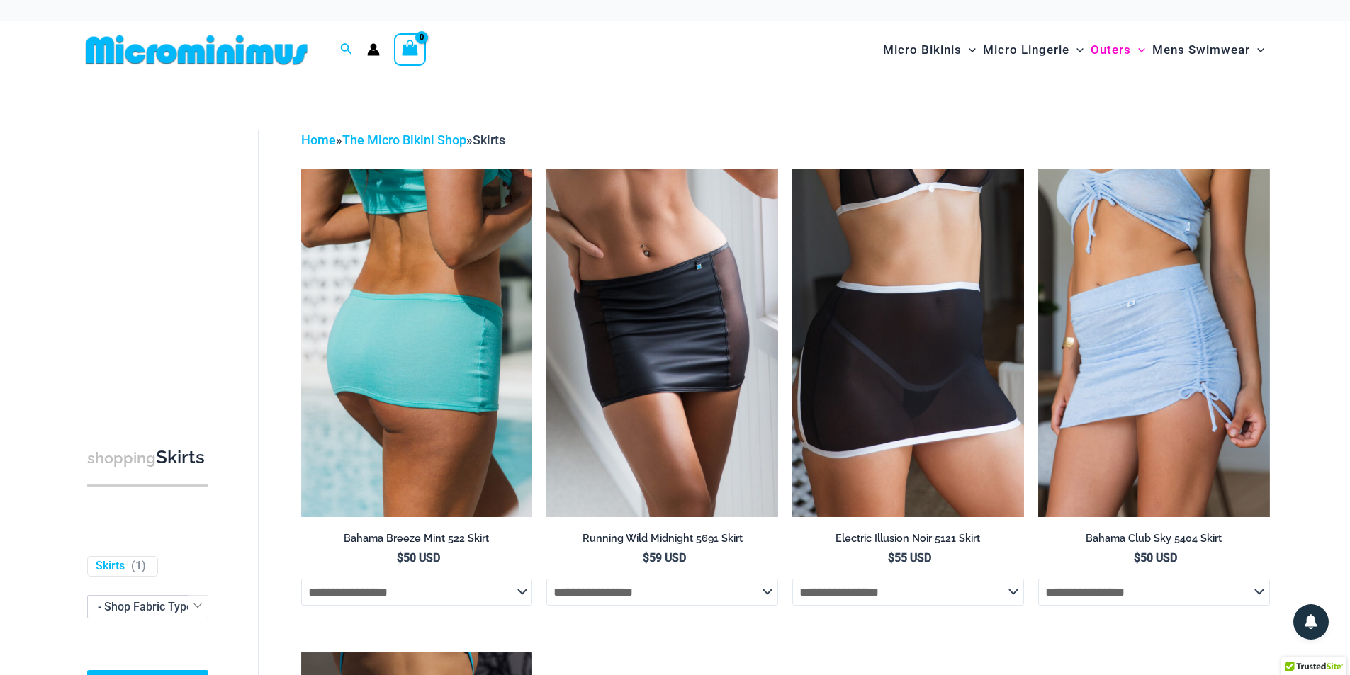
click at [383, 368] on img at bounding box center [417, 342] width 232 height 347
